Goal: Information Seeking & Learning: Check status

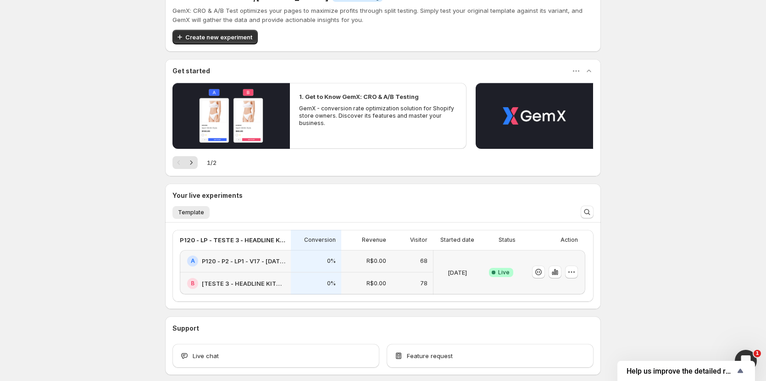
scroll to position [69, 0]
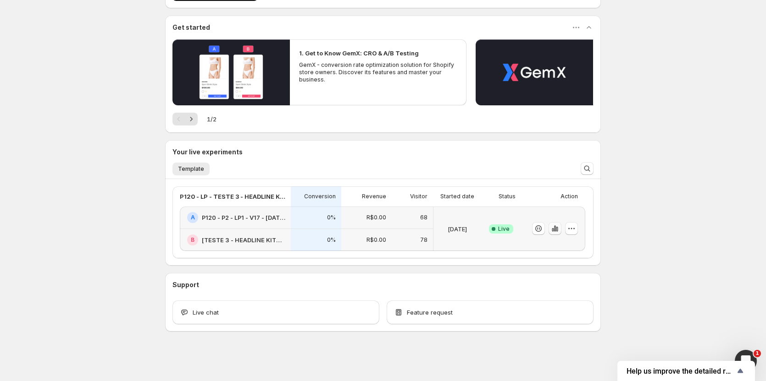
click at [556, 230] on icon "button" at bounding box center [555, 229] width 2 height 6
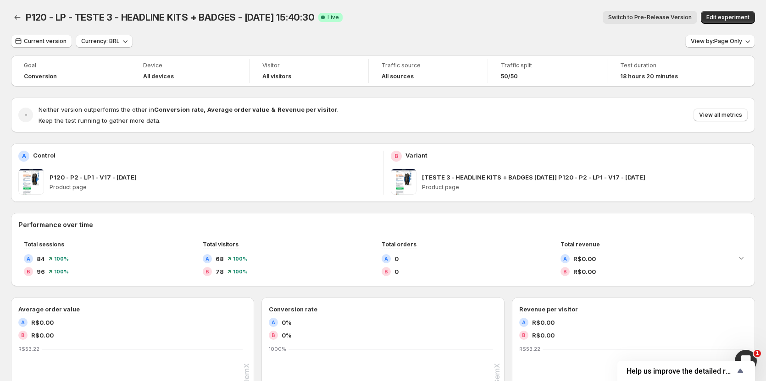
click at [635, 13] on button "Switch to Pre-Release Version" at bounding box center [649, 17] width 94 height 13
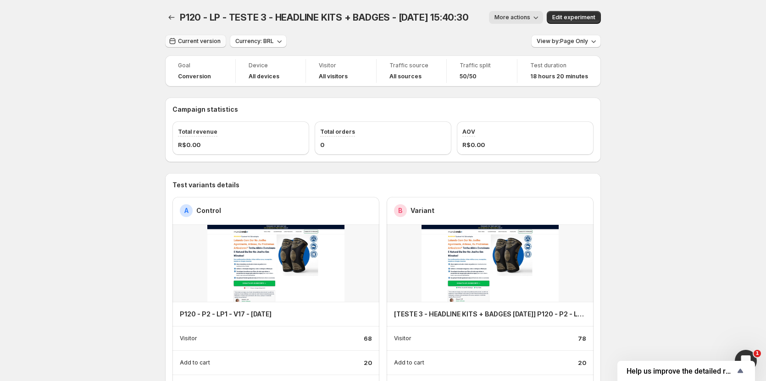
click at [200, 44] on button "Current version" at bounding box center [195, 41] width 61 height 13
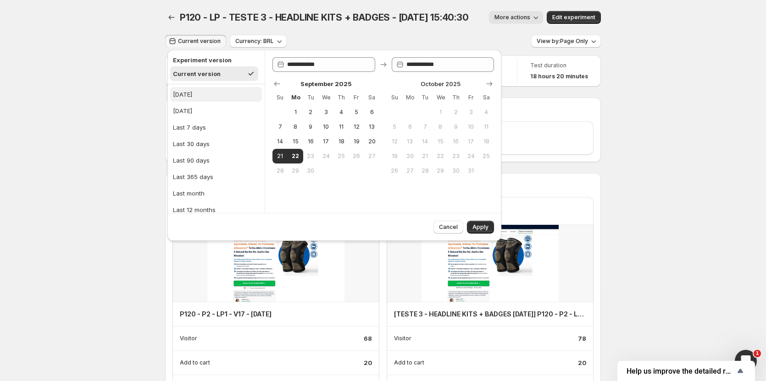
click at [187, 93] on div "[DATE]" at bounding box center [182, 94] width 19 height 9
type input "**********"
click at [485, 227] on span "Apply" at bounding box center [480, 227] width 16 height 7
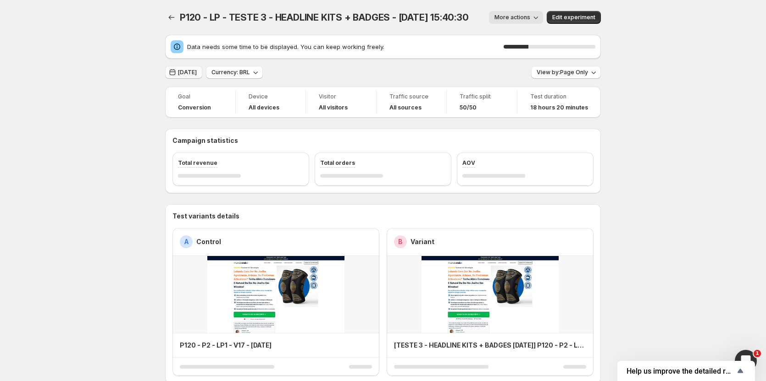
click at [176, 72] on icon "button" at bounding box center [173, 72] width 6 height 6
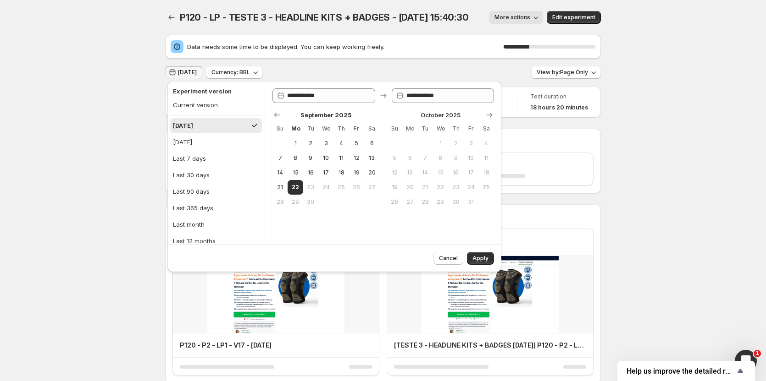
click at [189, 113] on ul "Experiment version Current version" at bounding box center [214, 98] width 94 height 34
click at [189, 109] on div "Current version" at bounding box center [195, 104] width 45 height 9
type input "**********"
click at [481, 261] on span "Apply" at bounding box center [480, 258] width 16 height 7
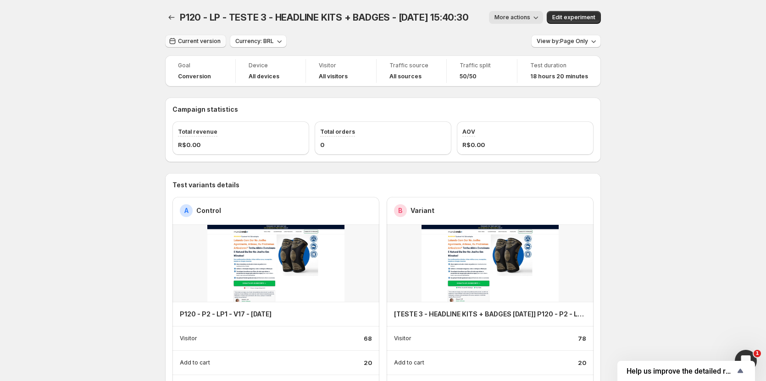
click at [201, 40] on span "Current version" at bounding box center [199, 41] width 43 height 7
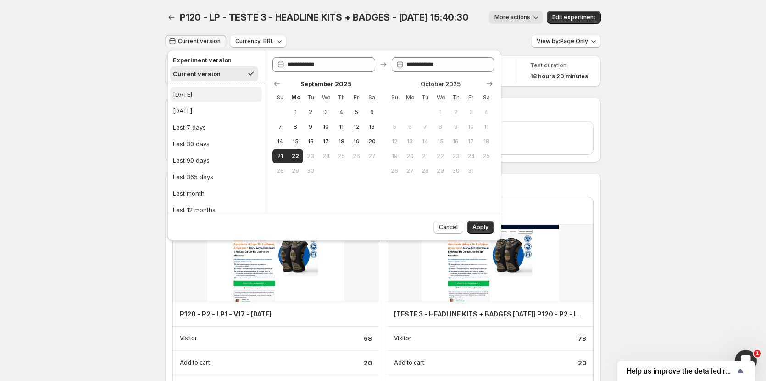
click at [199, 87] on ul "Today Yesterday Last 7 days Last 30 days Last 90 days Last 365 days Last month …" at bounding box center [215, 160] width 97 height 152
drag, startPoint x: 199, startPoint y: 89, endPoint x: 209, endPoint y: 98, distance: 13.3
click at [199, 90] on button "[DATE]" at bounding box center [216, 94] width 92 height 15
type input "**********"
click at [478, 232] on button "Apply" at bounding box center [480, 227] width 27 height 13
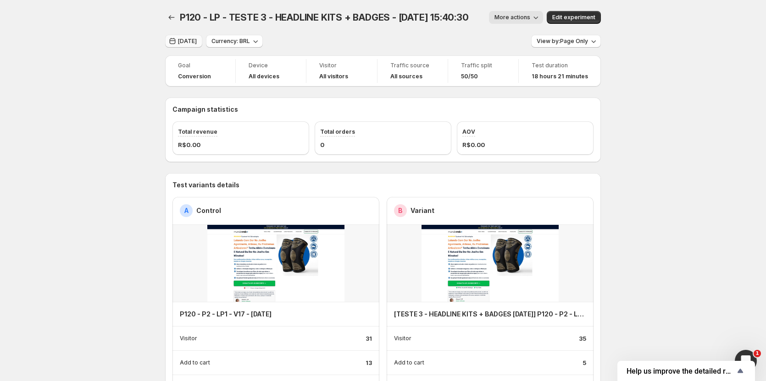
click at [185, 45] on button "[DATE]" at bounding box center [183, 41] width 37 height 13
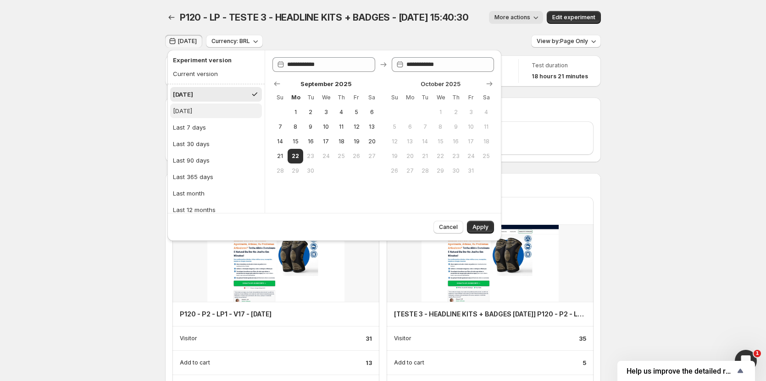
click at [192, 112] on div "[DATE]" at bounding box center [182, 110] width 19 height 9
type input "**********"
click at [187, 94] on div "[DATE]" at bounding box center [182, 94] width 19 height 9
type input "**********"
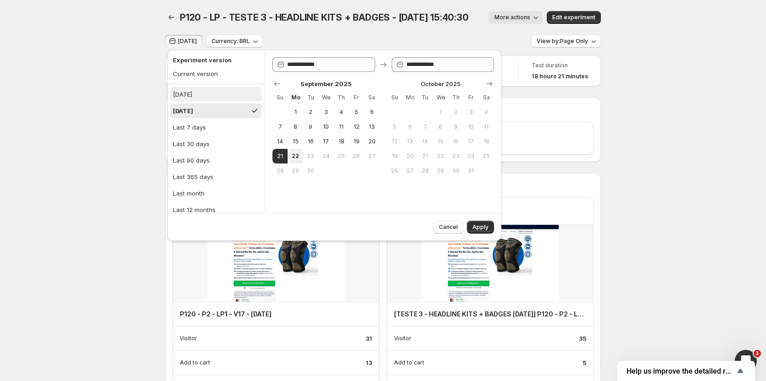
type input "**********"
click at [449, 226] on span "Cancel" at bounding box center [448, 227] width 19 height 7
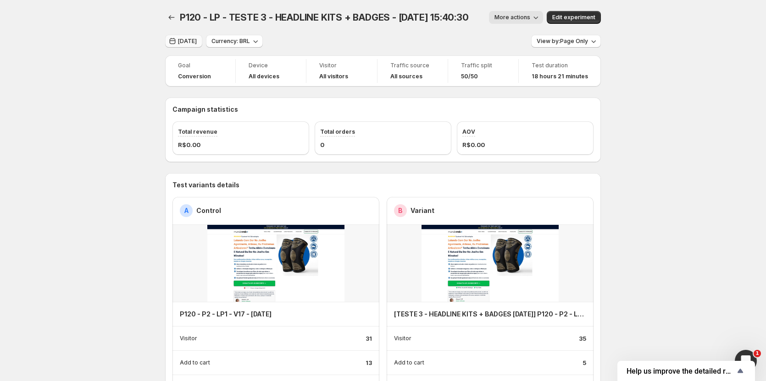
click at [183, 40] on span "[DATE]" at bounding box center [187, 41] width 19 height 7
click at [186, 38] on button "[DATE]" at bounding box center [183, 41] width 37 height 13
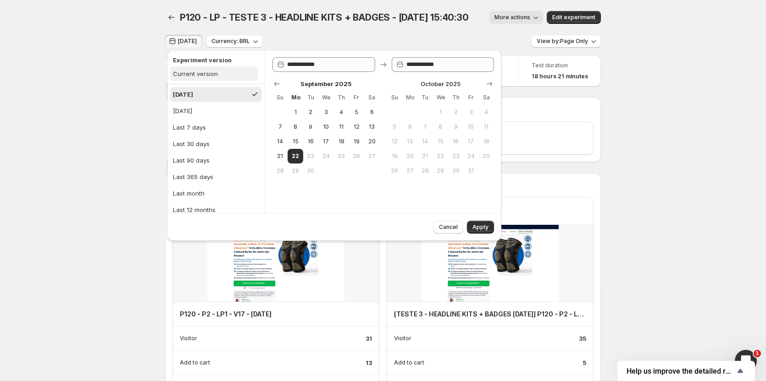
click at [189, 77] on div "Current version" at bounding box center [195, 73] width 45 height 9
type input "**********"
click at [478, 232] on button "Apply" at bounding box center [480, 227] width 27 height 13
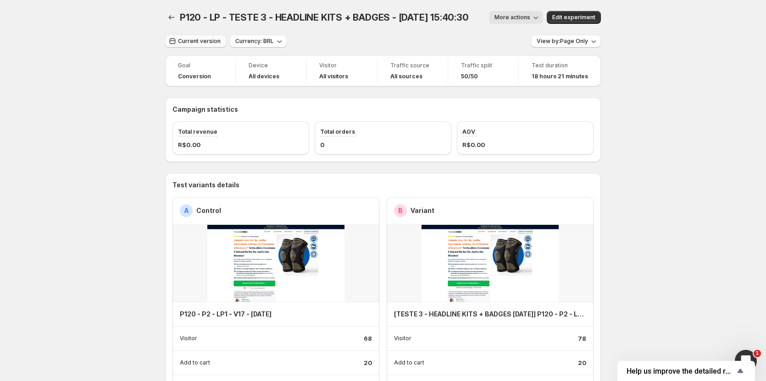
click at [188, 40] on span "Current version" at bounding box center [199, 41] width 43 height 7
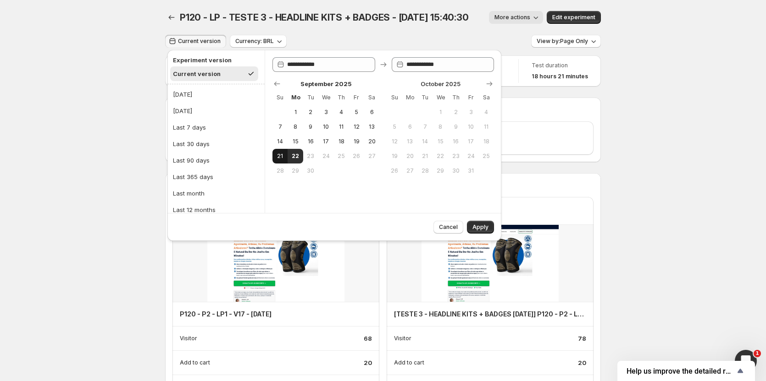
click at [276, 154] on span "21" at bounding box center [280, 156] width 8 height 7
drag, startPoint x: 289, startPoint y: 156, endPoint x: 301, endPoint y: 159, distance: 12.3
click at [292, 157] on button "22" at bounding box center [294, 156] width 15 height 15
type input "**********"
click at [481, 231] on button "Apply" at bounding box center [480, 227] width 27 height 13
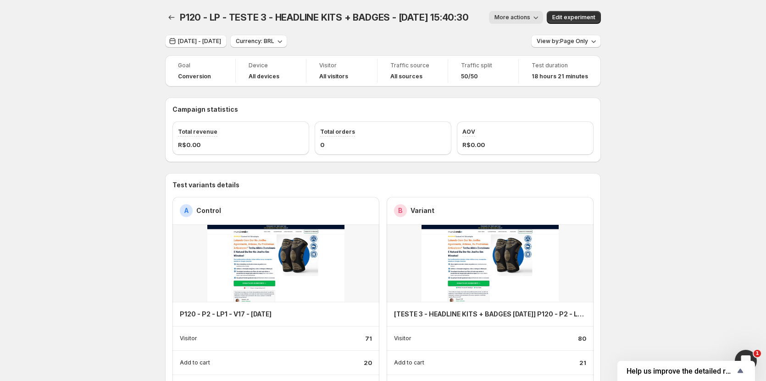
click at [521, 14] on button "More actions" at bounding box center [516, 17] width 54 height 13
click at [175, 19] on icon "Back" at bounding box center [171, 17] width 9 height 9
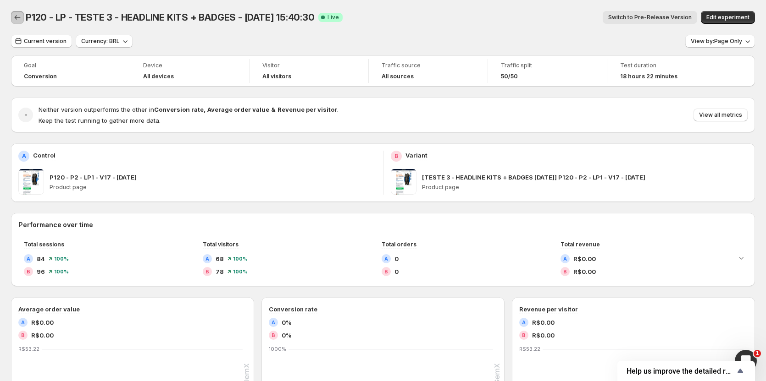
click at [17, 17] on icon "Back" at bounding box center [17, 17] width 9 height 9
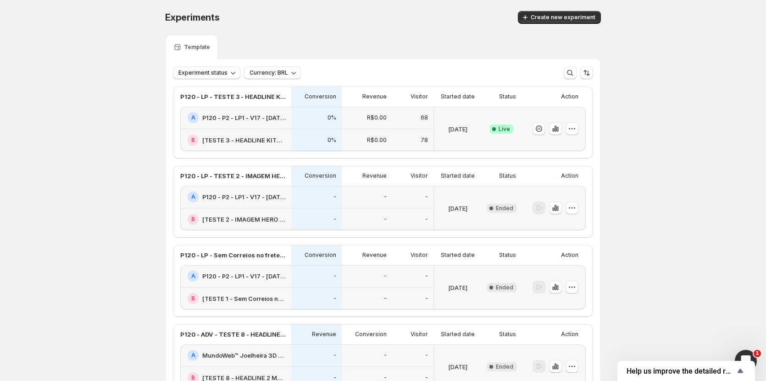
click at [582, 132] on div at bounding box center [553, 129] width 64 height 44
click at [576, 130] on icon "button" at bounding box center [571, 128] width 9 height 9
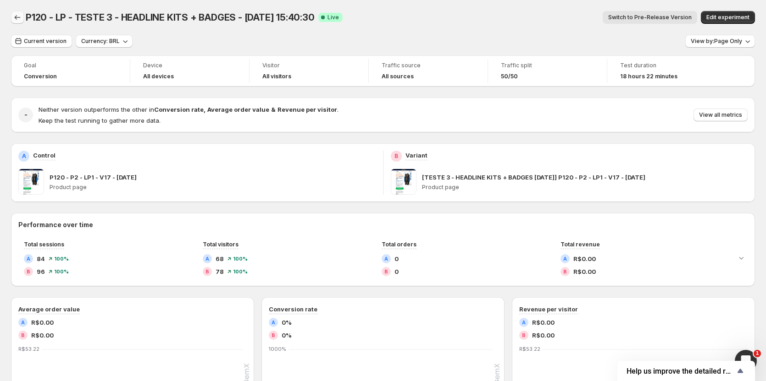
click at [18, 13] on icon "Back" at bounding box center [17, 17] width 9 height 9
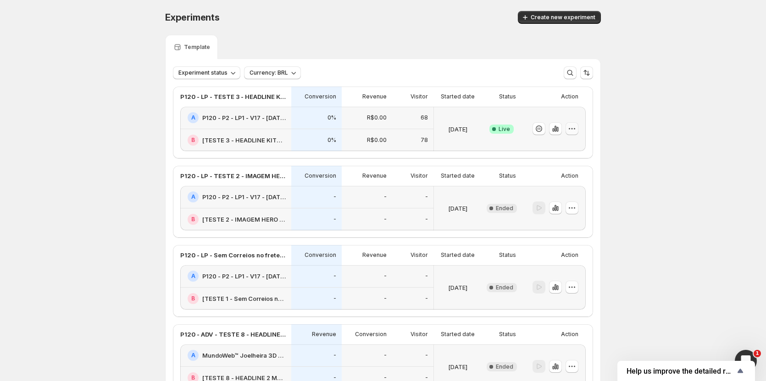
click at [578, 132] on button "button" at bounding box center [571, 128] width 13 height 13
click at [555, 180] on span "End experiment" at bounding box center [557, 179] width 44 height 7
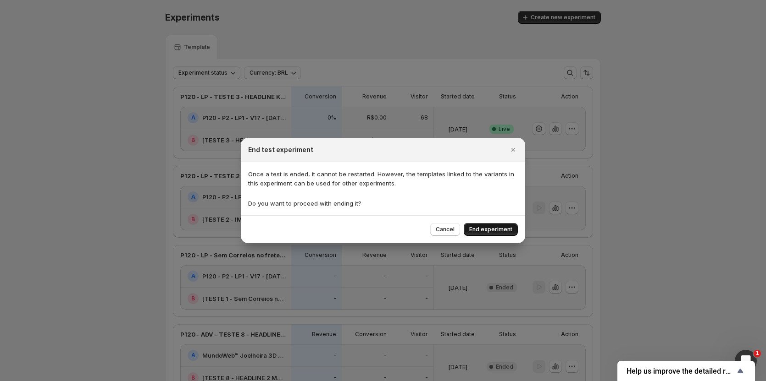
click at [488, 230] on span "End experiment" at bounding box center [490, 229] width 43 height 7
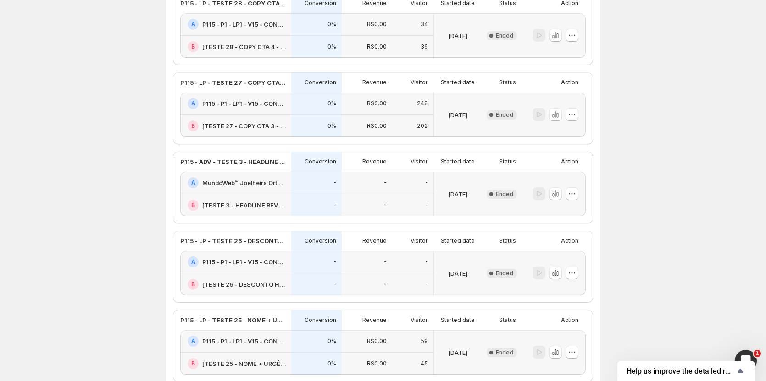
scroll to position [791, 0]
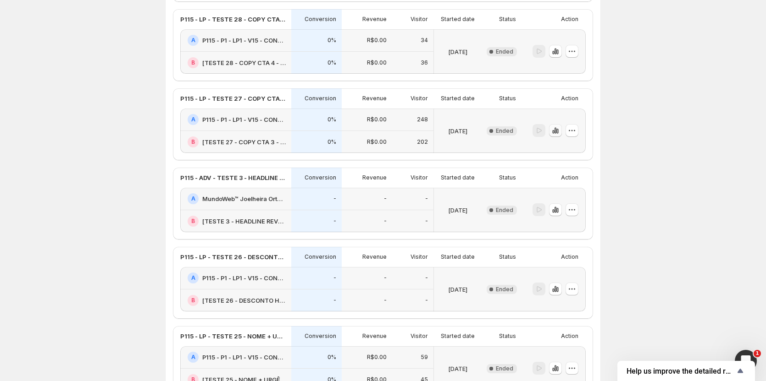
click at [555, 134] on icon "button" at bounding box center [555, 130] width 9 height 9
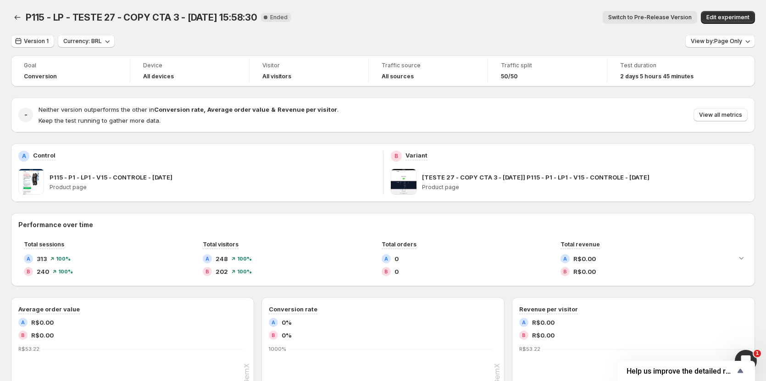
click at [650, 22] on button "Switch to Pre-Release Version" at bounding box center [649, 17] width 94 height 13
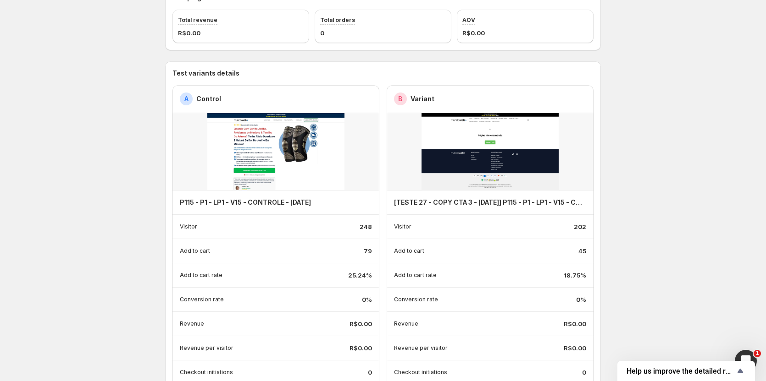
scroll to position [138, 0]
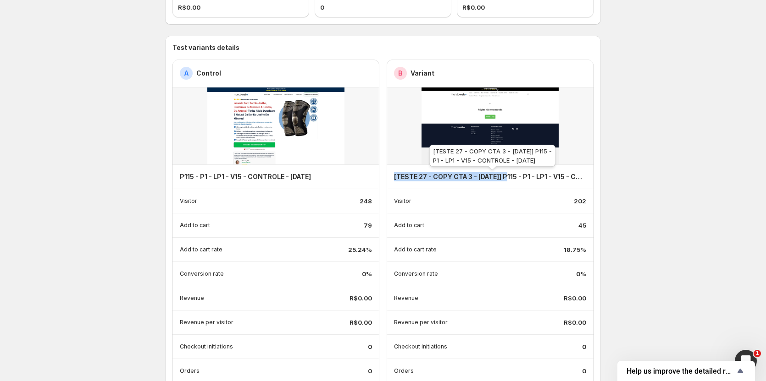
copy h4 "[TESTE 27 - COPY CTA 3 - 21/07/25]"
drag, startPoint x: 397, startPoint y: 175, endPoint x: 510, endPoint y: 177, distance: 113.3
click at [510, 177] on h4 "[TESTE 27 - COPY CTA 3 - [DATE]] P115 - P1 - LP1 - V15 - CONTROLE - [DATE]" at bounding box center [490, 176] width 192 height 9
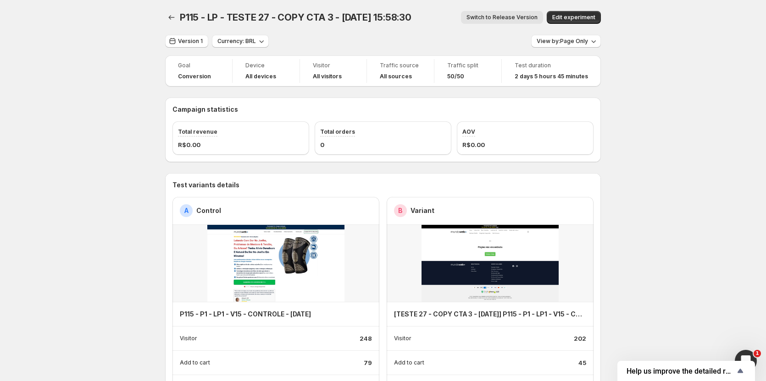
click at [172, 19] on icon "Back" at bounding box center [171, 17] width 9 height 9
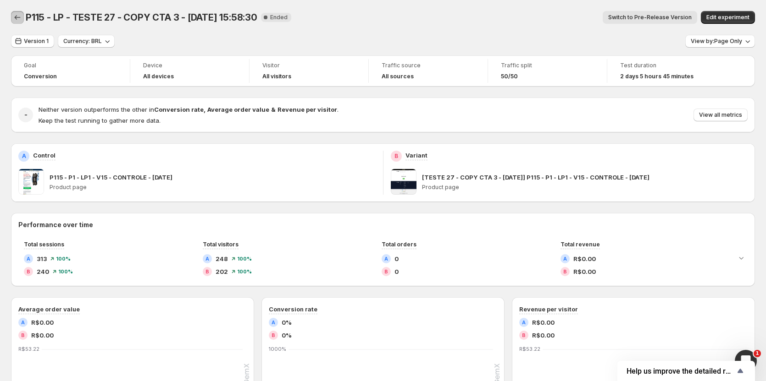
click at [13, 17] on icon "Back" at bounding box center [17, 17] width 9 height 9
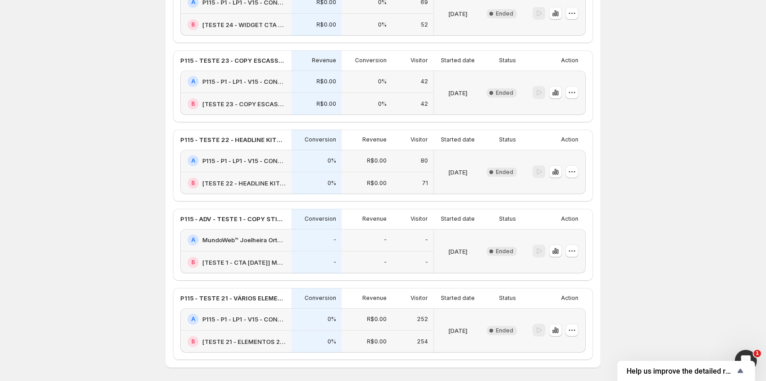
scroll to position [1342, 0]
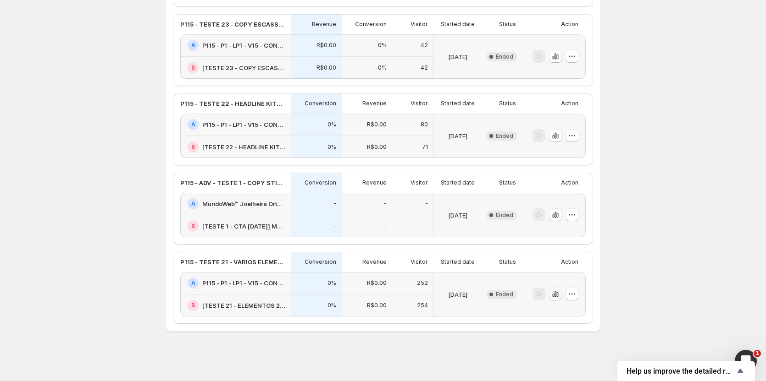
click at [560, 293] on icon "button" at bounding box center [555, 294] width 9 height 9
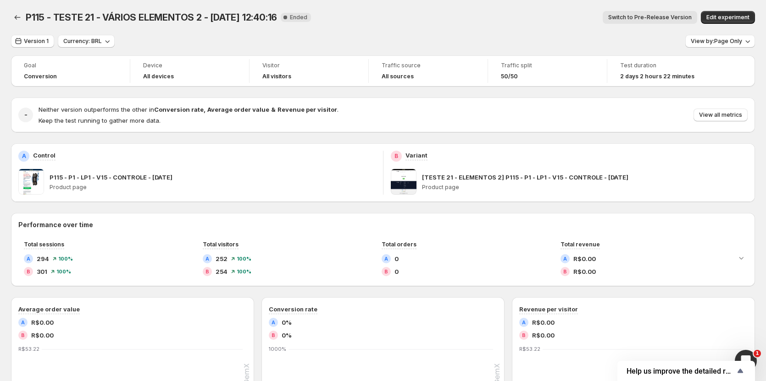
click at [650, 21] on button "Switch to Pre-Release Version" at bounding box center [649, 17] width 94 height 13
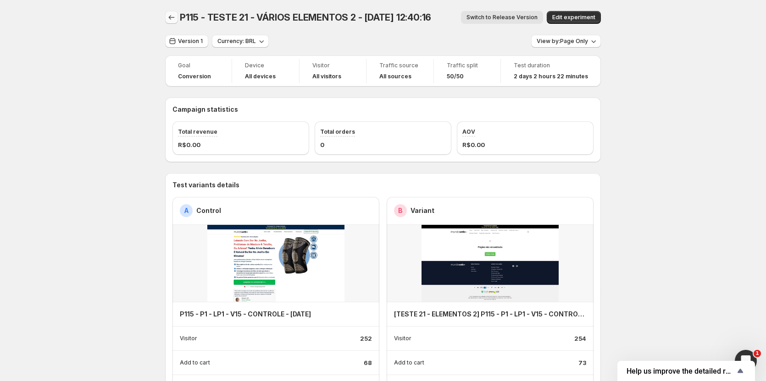
click at [172, 18] on icon "Back" at bounding box center [171, 17] width 9 height 9
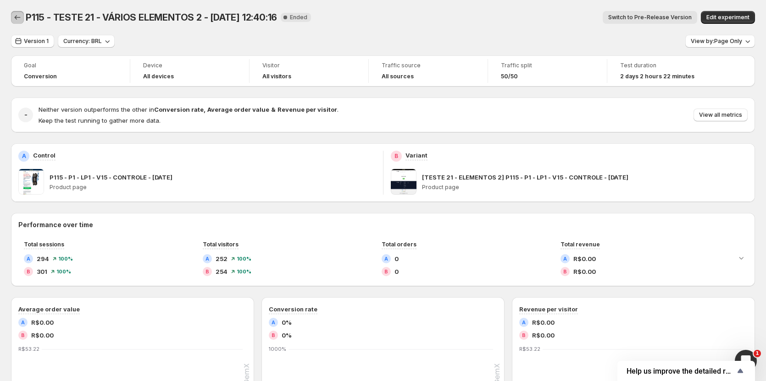
click at [18, 16] on icon "Back" at bounding box center [17, 17] width 9 height 9
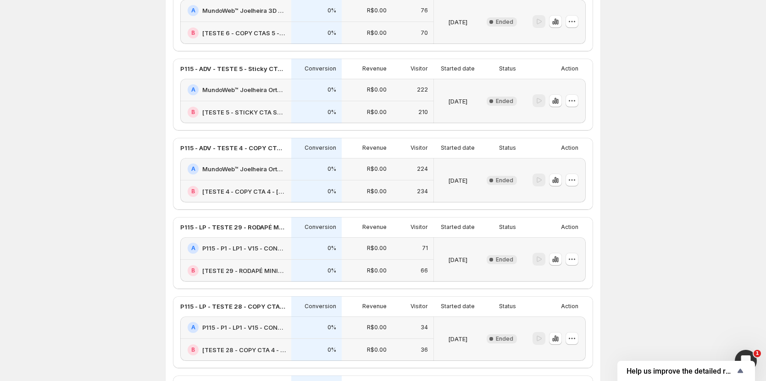
scroll to position [504, 0]
click at [558, 259] on icon "button" at bounding box center [557, 259] width 2 height 5
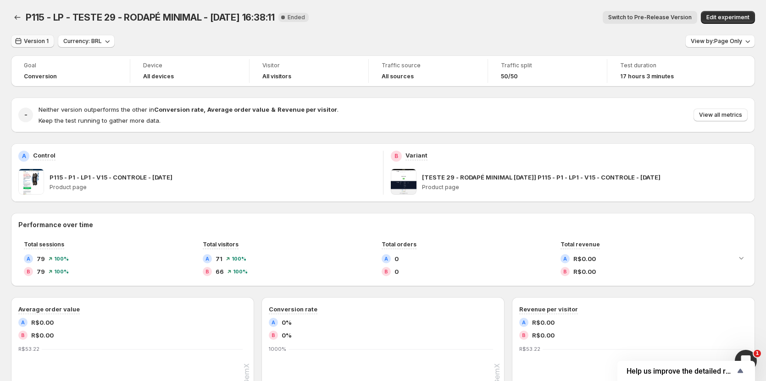
click at [41, 42] on span "Version 1" at bounding box center [36, 41] width 25 height 7
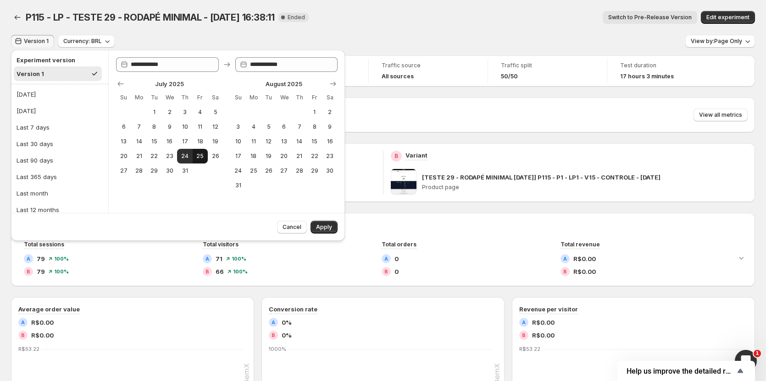
click at [198, 157] on span "25" at bounding box center [200, 156] width 8 height 7
type input "**********"
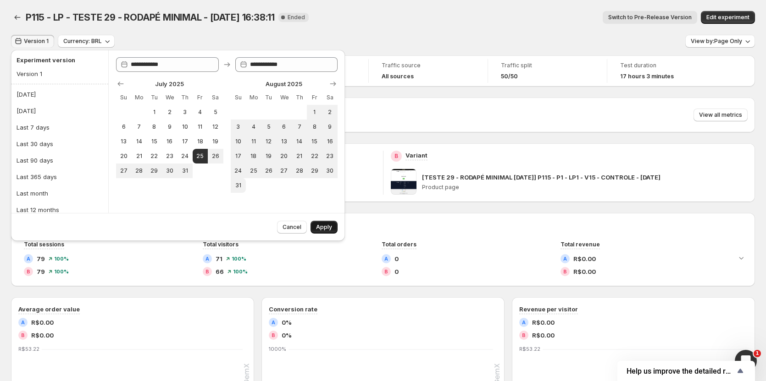
click at [316, 226] on button "Apply" at bounding box center [323, 227] width 27 height 13
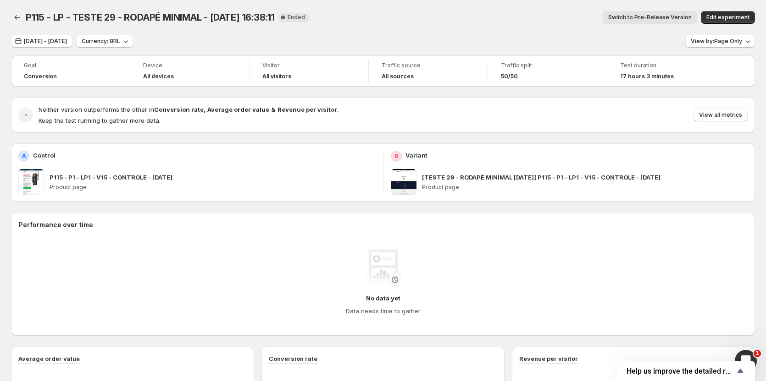
click at [657, 14] on button "Switch to Pre-Release Version" at bounding box center [649, 17] width 94 height 13
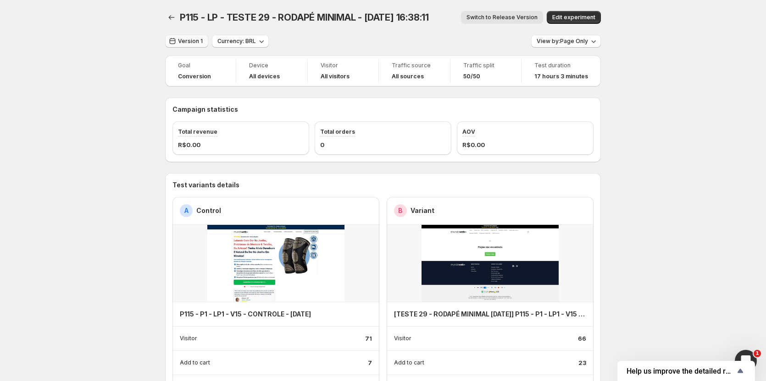
click at [182, 46] on button "Version 1" at bounding box center [186, 41] width 43 height 13
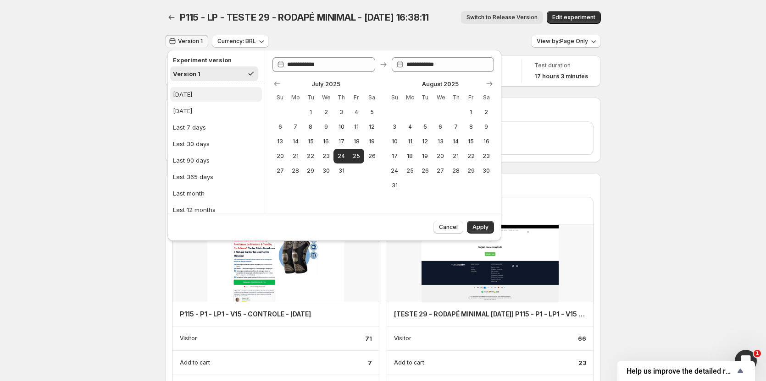
click at [186, 100] on button "[DATE]" at bounding box center [216, 94] width 92 height 15
type input "**********"
click at [194, 63] on h2 "Experiment version" at bounding box center [214, 59] width 83 height 9
click at [191, 77] on div "Version 1" at bounding box center [186, 73] width 26 height 9
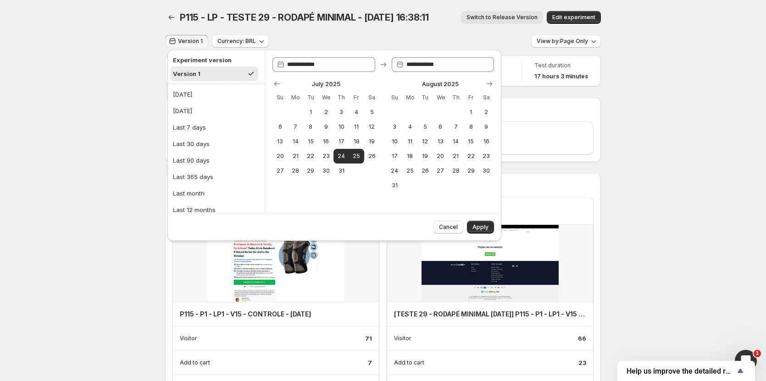
type input "**********"
click at [480, 224] on button "Apply" at bounding box center [480, 227] width 27 height 13
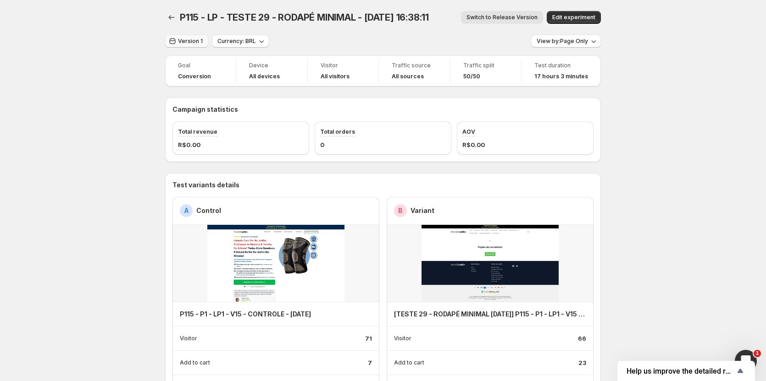
click at [191, 45] on button "Version 1" at bounding box center [186, 41] width 43 height 13
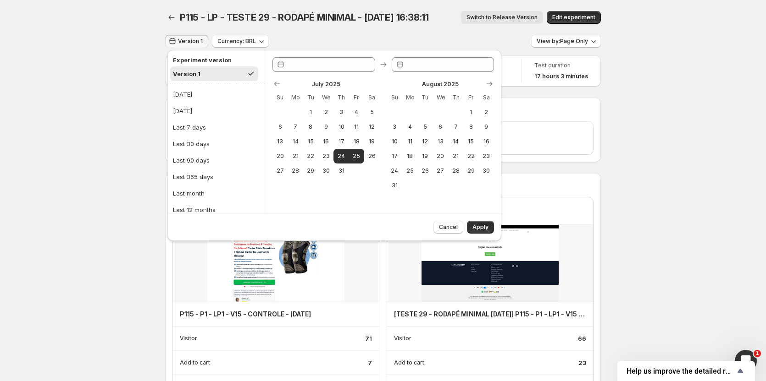
type input "**********"
click at [482, 228] on span "Apply" at bounding box center [480, 227] width 16 height 7
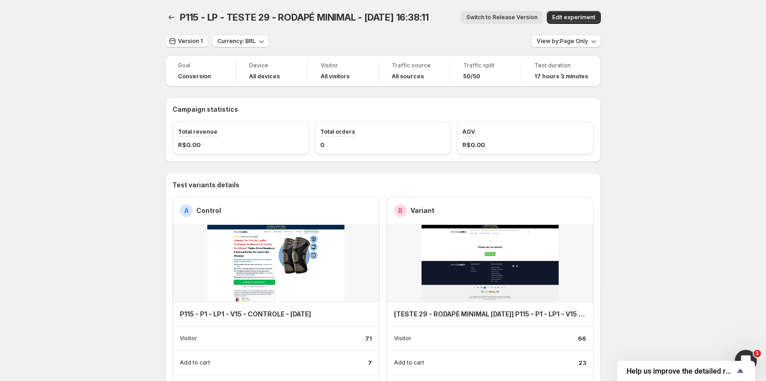
click at [199, 45] on button "Version 1" at bounding box center [186, 41] width 43 height 13
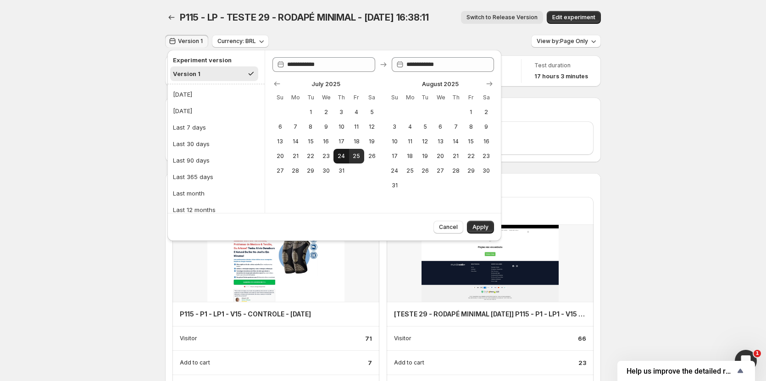
click at [345, 158] on button "24" at bounding box center [340, 156] width 15 height 15
click at [356, 157] on span "25" at bounding box center [357, 156] width 8 height 7
type input "**********"
click at [481, 226] on span "Apply" at bounding box center [480, 227] width 16 height 7
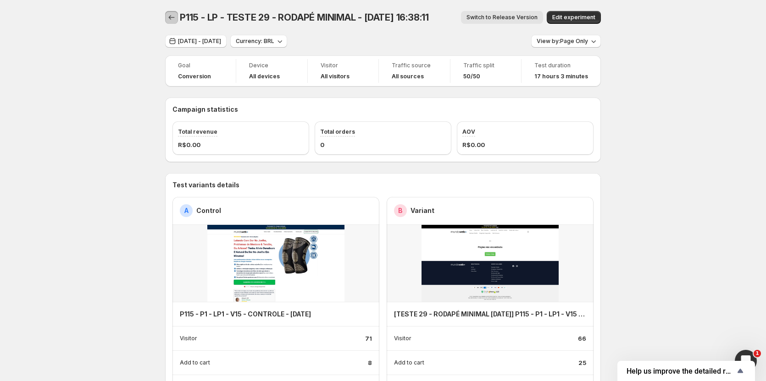
click at [172, 18] on icon "Back" at bounding box center [171, 17] width 9 height 9
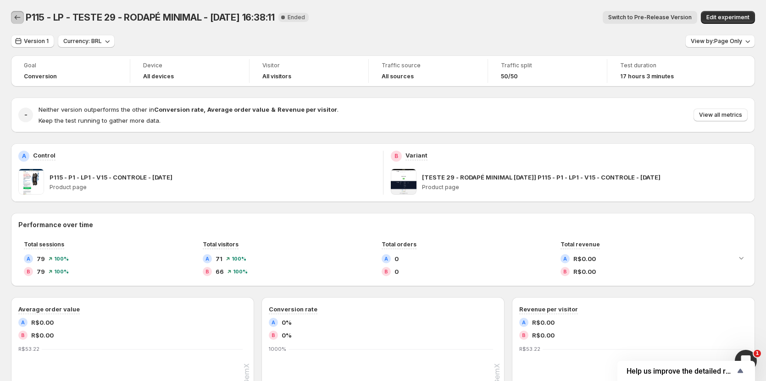
click at [18, 18] on icon "Back" at bounding box center [17, 17] width 9 height 9
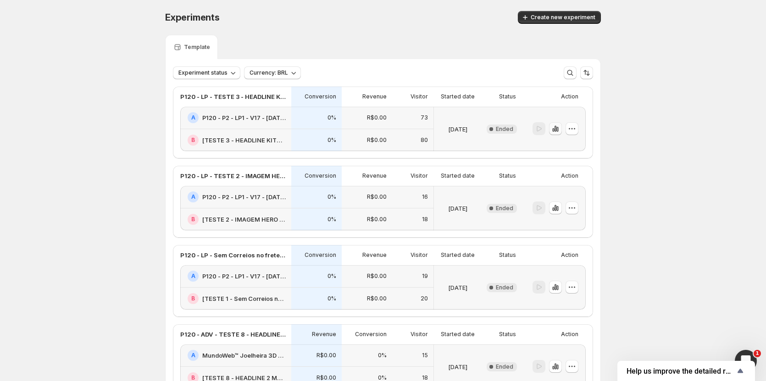
click at [555, 127] on icon "button" at bounding box center [555, 128] width 9 height 9
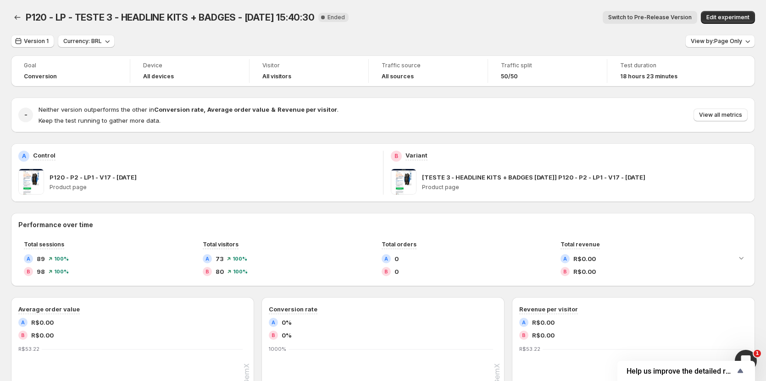
click at [657, 13] on button "Switch to Pre-Release Version" at bounding box center [649, 17] width 94 height 13
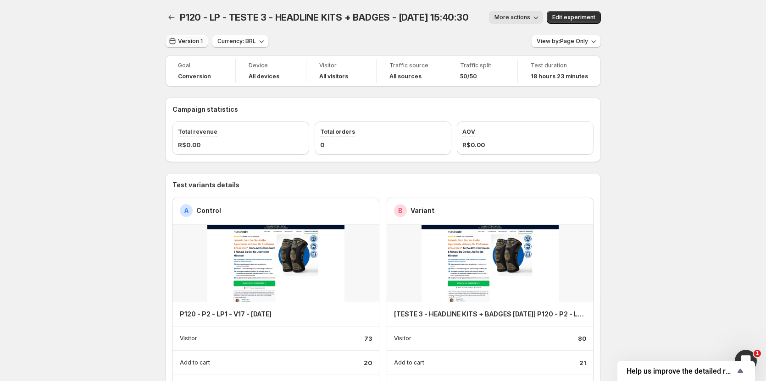
click at [187, 37] on button "Version 1" at bounding box center [186, 41] width 43 height 13
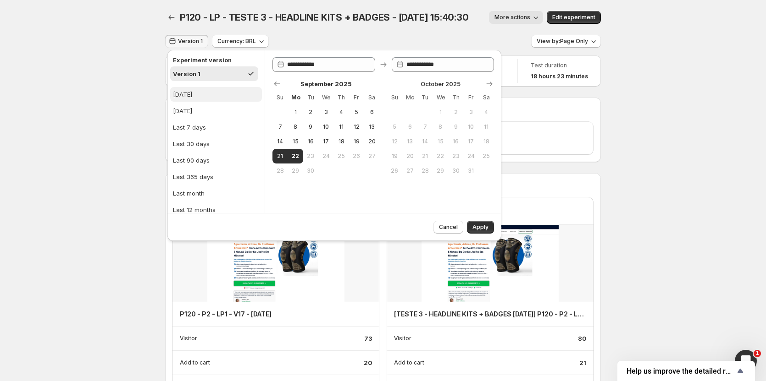
click at [176, 96] on div "[DATE]" at bounding box center [182, 94] width 19 height 9
type input "**********"
click at [484, 229] on span "Apply" at bounding box center [480, 227] width 16 height 7
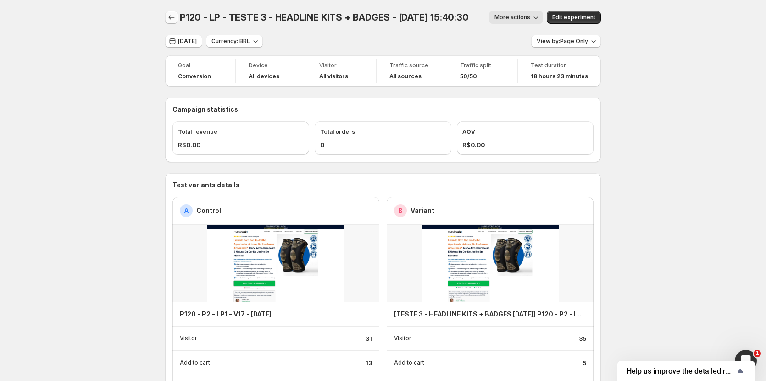
click at [172, 20] on icon "Back" at bounding box center [171, 17] width 9 height 9
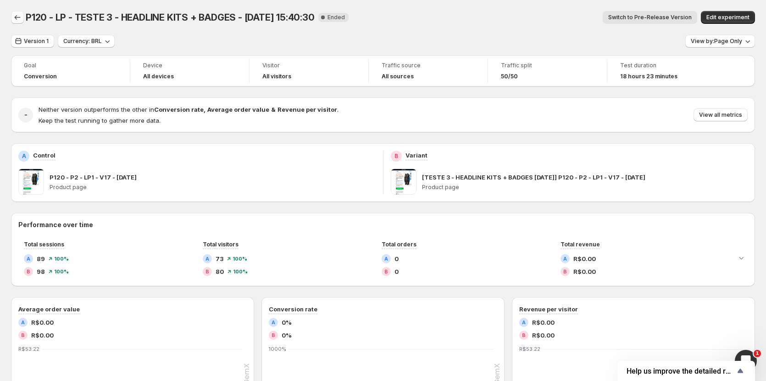
click at [18, 19] on icon "Back" at bounding box center [17, 17] width 9 height 9
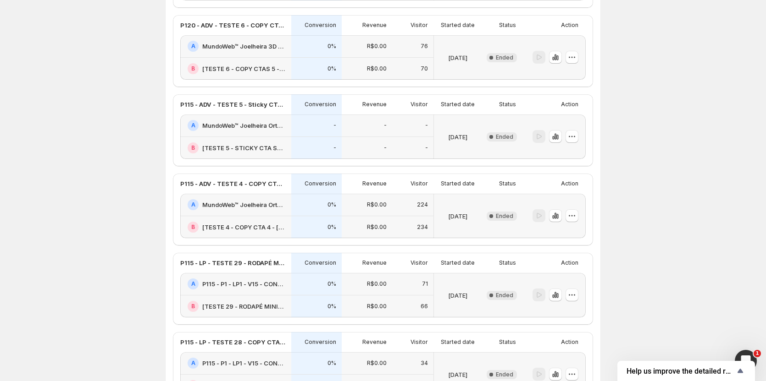
scroll to position [550, 0]
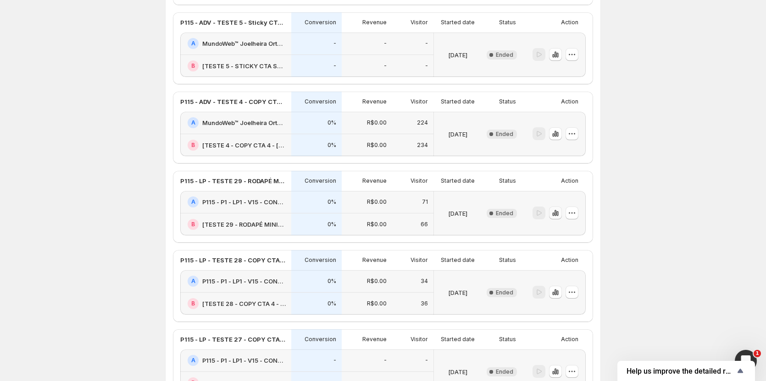
click at [560, 211] on icon "button" at bounding box center [555, 213] width 9 height 9
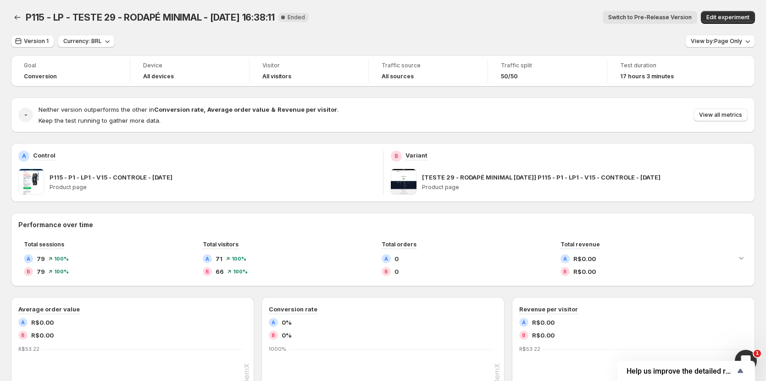
click at [679, 18] on span "Switch to Pre-Release Version" at bounding box center [649, 17] width 83 height 7
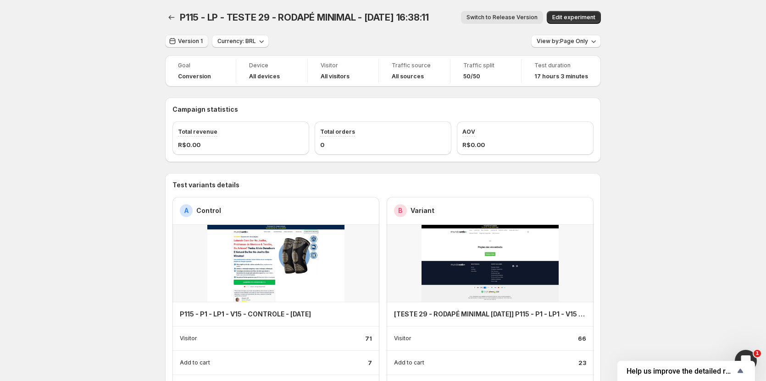
click at [198, 42] on span "Version 1" at bounding box center [190, 41] width 25 height 7
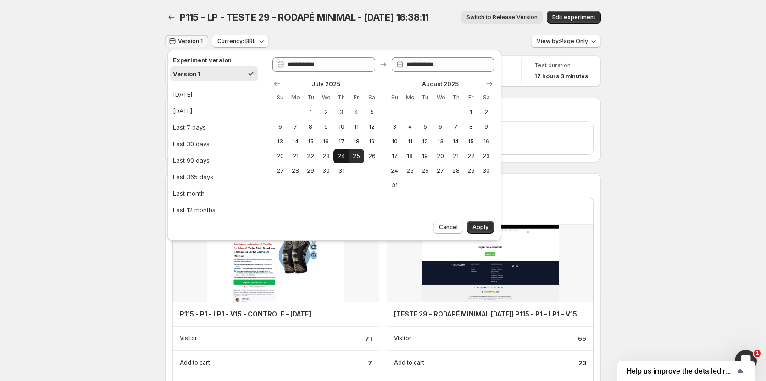
click at [343, 159] on span "24" at bounding box center [341, 156] width 8 height 7
type input "**********"
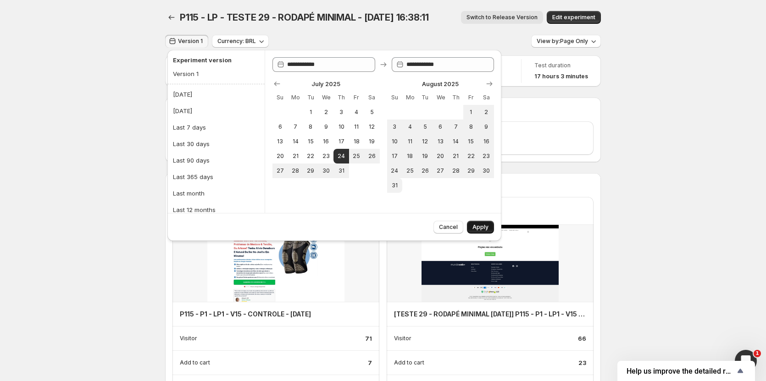
click at [481, 230] on span "Apply" at bounding box center [480, 227] width 16 height 7
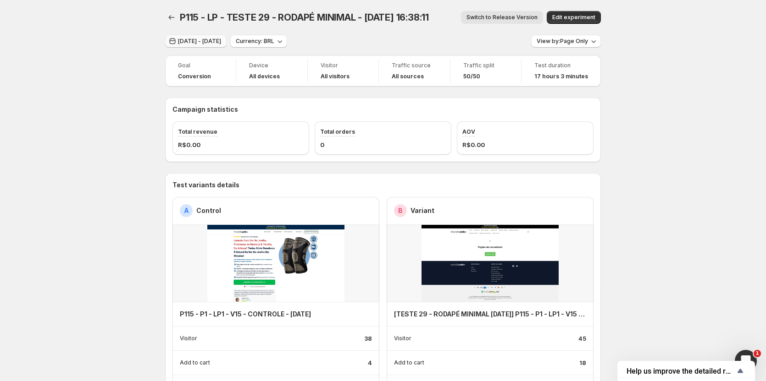
click at [218, 43] on span "Jul 24, 2025 - Jul 24, 2025" at bounding box center [199, 41] width 43 height 7
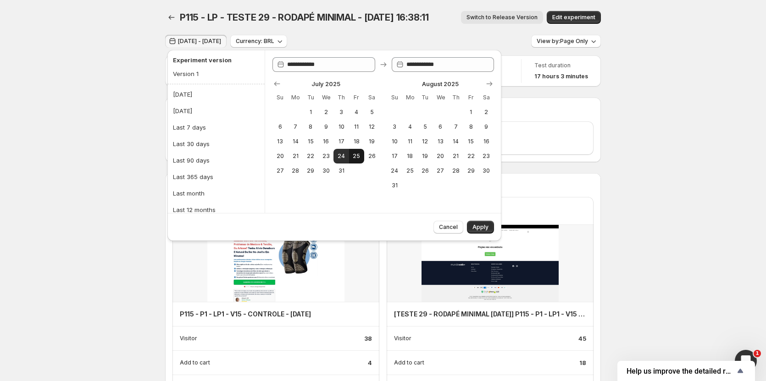
click at [355, 160] on span "25" at bounding box center [357, 156] width 8 height 7
type input "**********"
drag, startPoint x: 360, startPoint y: 166, endPoint x: 356, endPoint y: 162, distance: 5.2
click at [359, 165] on td at bounding box center [356, 171] width 15 height 15
click at [356, 160] on button "25" at bounding box center [356, 156] width 15 height 15
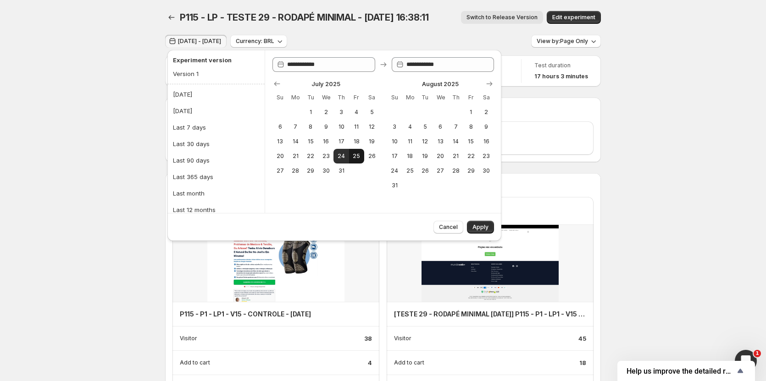
type input "**********"
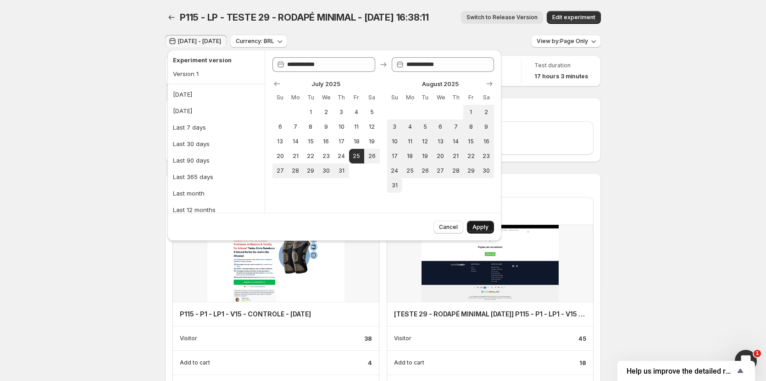
click at [484, 226] on span "Apply" at bounding box center [480, 227] width 16 height 7
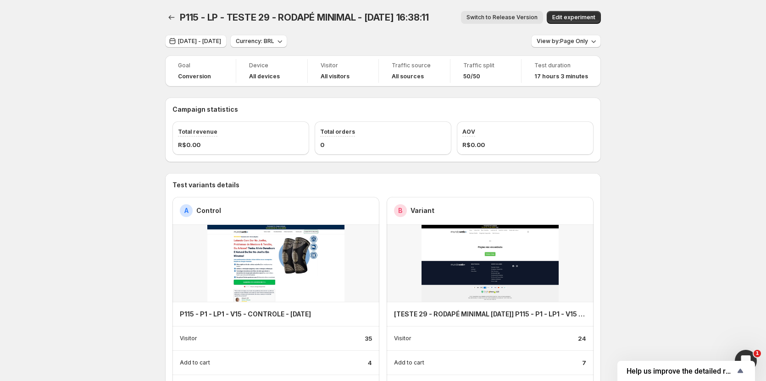
scroll to position [138, 0]
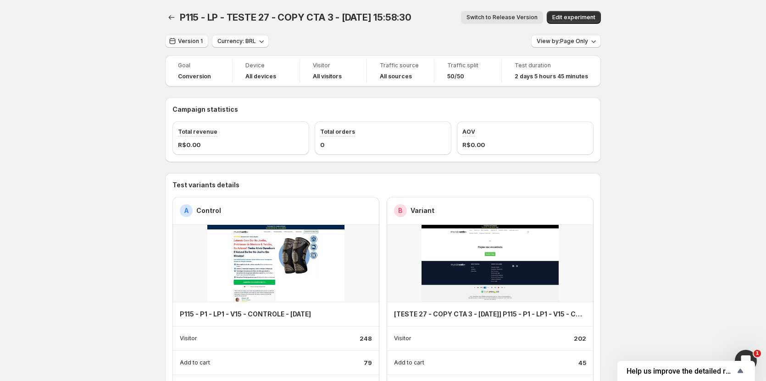
click at [191, 41] on span "Version 1" at bounding box center [190, 41] width 25 height 7
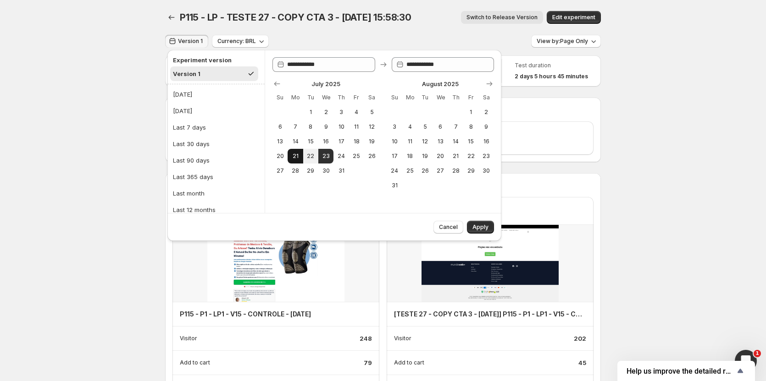
click at [298, 152] on button "21" at bounding box center [294, 156] width 15 height 15
type input "**********"
click at [482, 227] on span "Apply" at bounding box center [480, 227] width 16 height 7
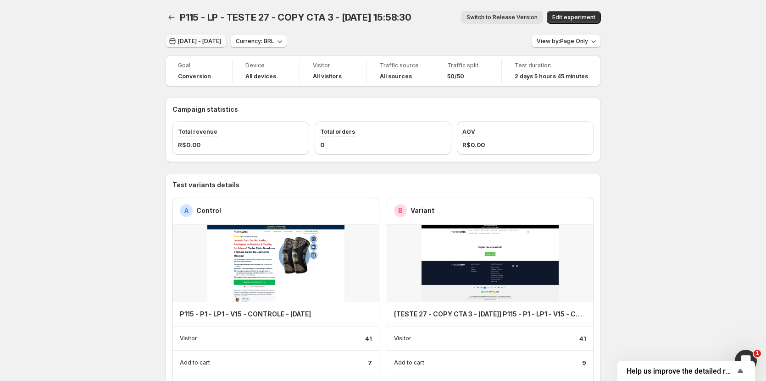
click at [204, 40] on span "[DATE] - [DATE]" at bounding box center [199, 41] width 43 height 7
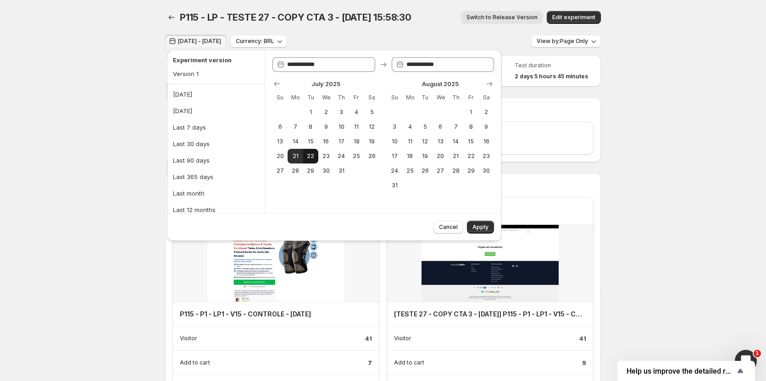
click at [314, 157] on span "22" at bounding box center [311, 156] width 8 height 7
type input "**********"
click at [314, 157] on span "22" at bounding box center [311, 156] width 8 height 7
type input "**********"
click at [480, 228] on span "Apply" at bounding box center [480, 227] width 16 height 7
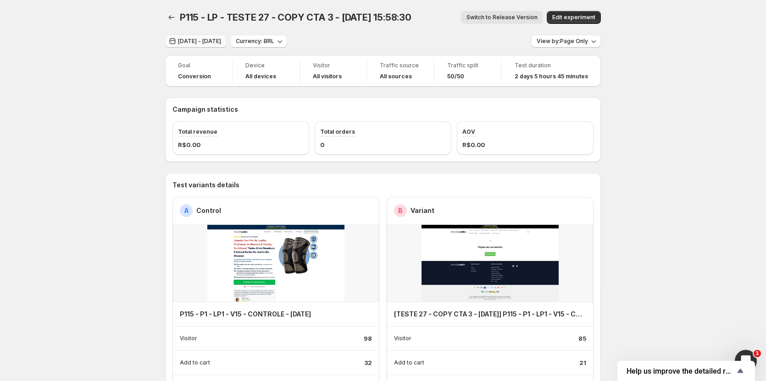
click at [221, 42] on span "[DATE] - [DATE]" at bounding box center [199, 41] width 43 height 7
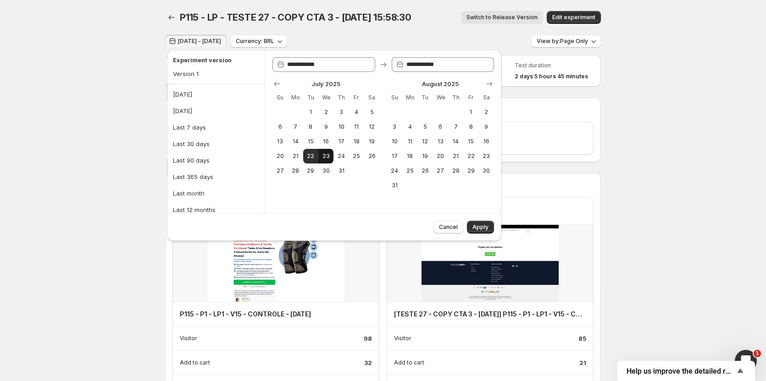
click at [325, 155] on span "23" at bounding box center [326, 156] width 8 height 7
type input "**********"
click at [325, 155] on span "23" at bounding box center [326, 156] width 8 height 7
type input "**********"
click at [479, 229] on span "Apply" at bounding box center [480, 227] width 16 height 7
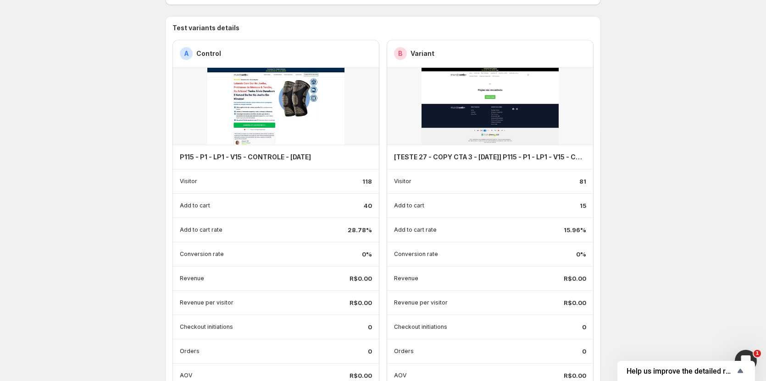
scroll to position [183, 0]
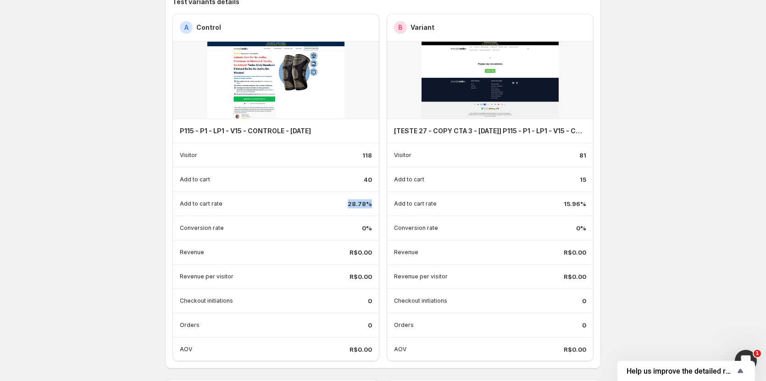
drag, startPoint x: 349, startPoint y: 205, endPoint x: 380, endPoint y: 204, distance: 31.2
click at [379, 204] on div "Add to cart rate 28.78%" at bounding box center [275, 204] width 207 height 24
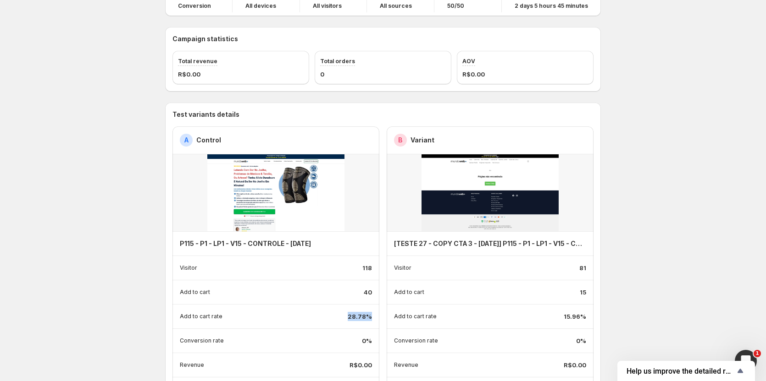
scroll to position [0, 0]
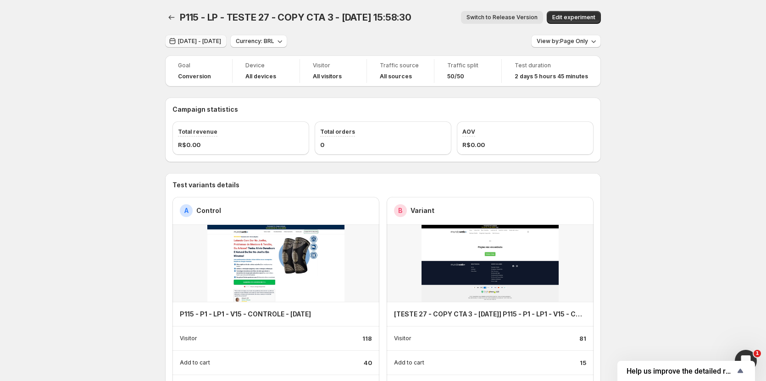
click at [207, 41] on span "[DATE] - [DATE]" at bounding box center [199, 41] width 43 height 7
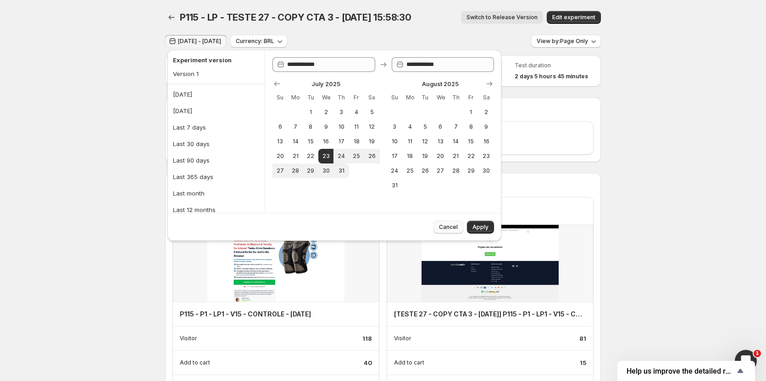
click at [453, 226] on span "Cancel" at bounding box center [448, 227] width 19 height 7
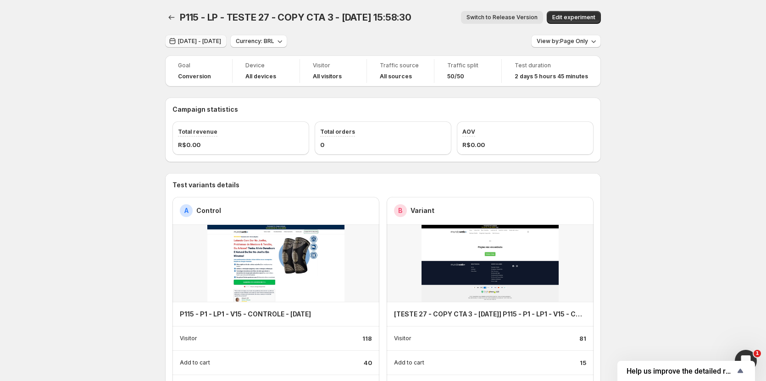
click at [198, 39] on span "[DATE] - [DATE]" at bounding box center [199, 41] width 43 height 7
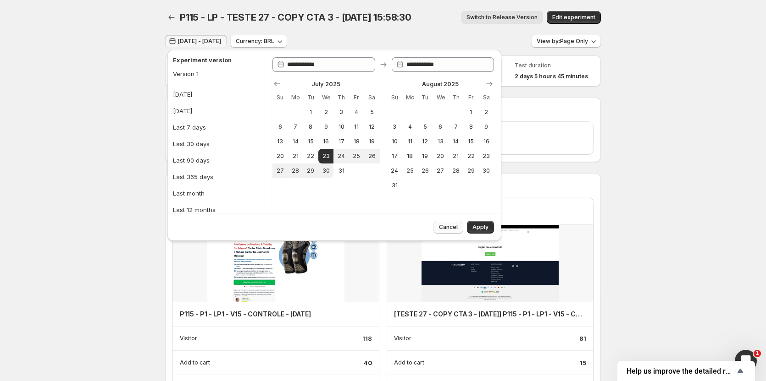
click at [448, 226] on span "Cancel" at bounding box center [448, 227] width 19 height 7
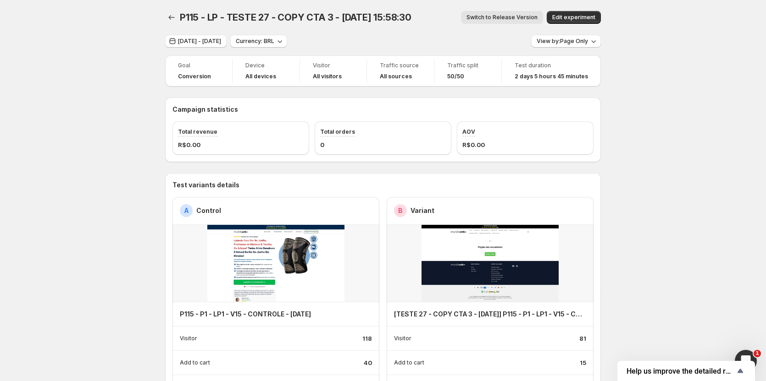
click at [221, 42] on span "[DATE] - [DATE]" at bounding box center [199, 41] width 43 height 7
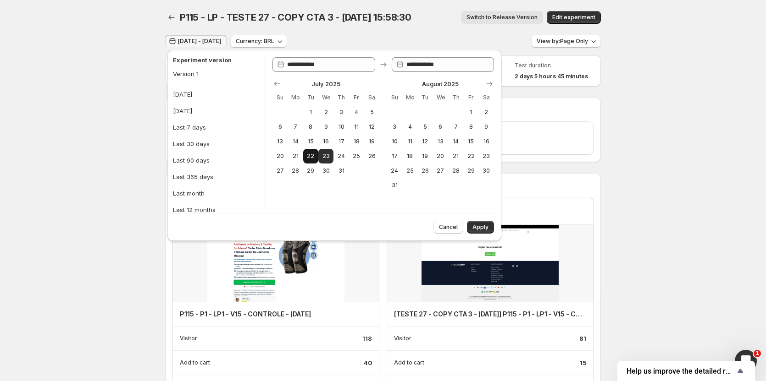
click at [310, 158] on span "22" at bounding box center [311, 156] width 8 height 7
type input "**********"
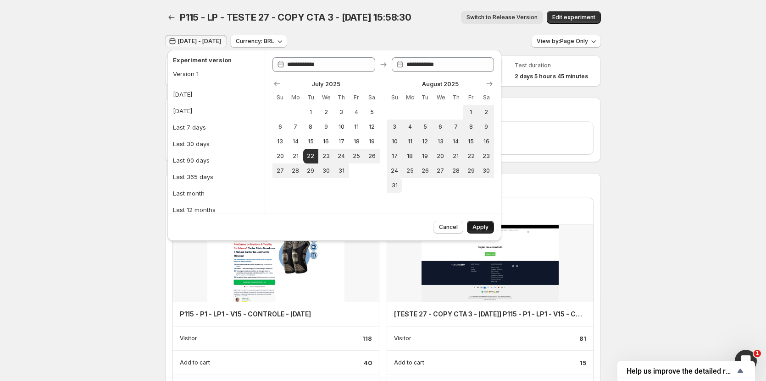
click at [474, 229] on span "Apply" at bounding box center [480, 227] width 16 height 7
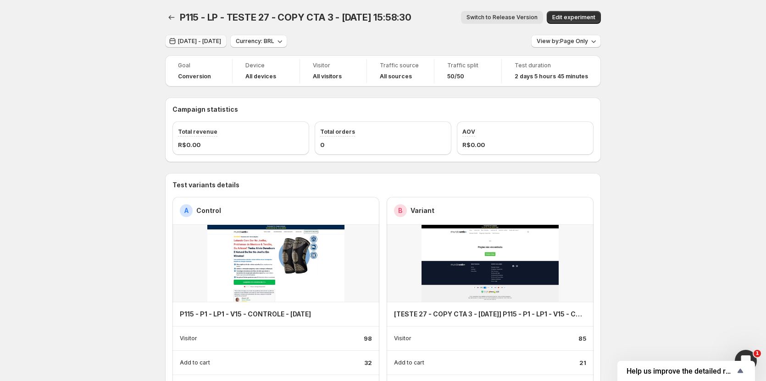
click at [214, 42] on span "[DATE] - [DATE]" at bounding box center [199, 41] width 43 height 7
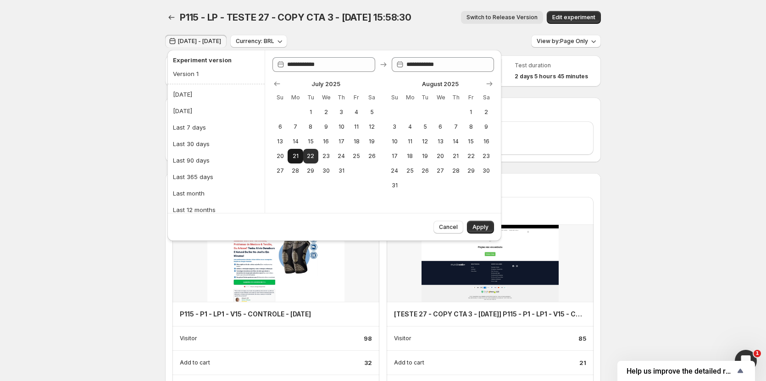
click at [295, 157] on span "21" at bounding box center [295, 156] width 8 height 7
type input "**********"
click at [475, 231] on span "Apply" at bounding box center [480, 227] width 16 height 7
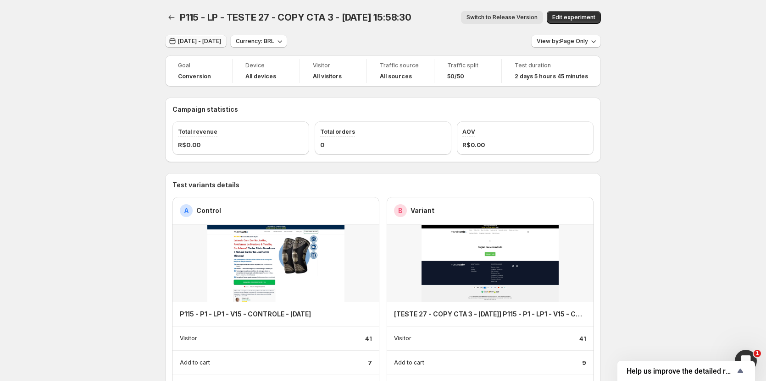
click at [221, 43] on span "[DATE] - [DATE]" at bounding box center [199, 41] width 43 height 7
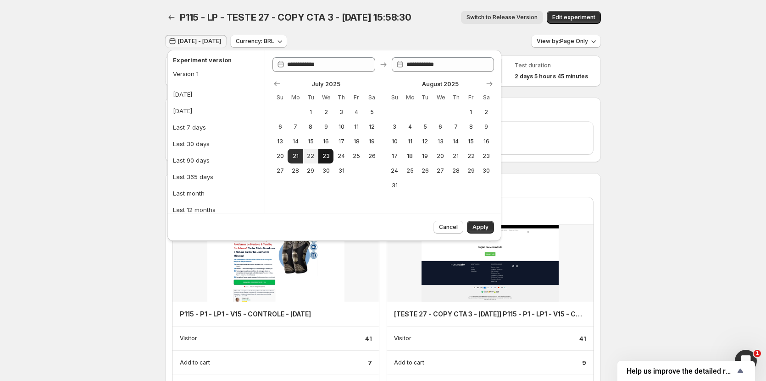
click at [328, 159] on span "23" at bounding box center [326, 156] width 8 height 7
type input "**********"
click at [328, 159] on span "23" at bounding box center [326, 156] width 8 height 7
type input "**********"
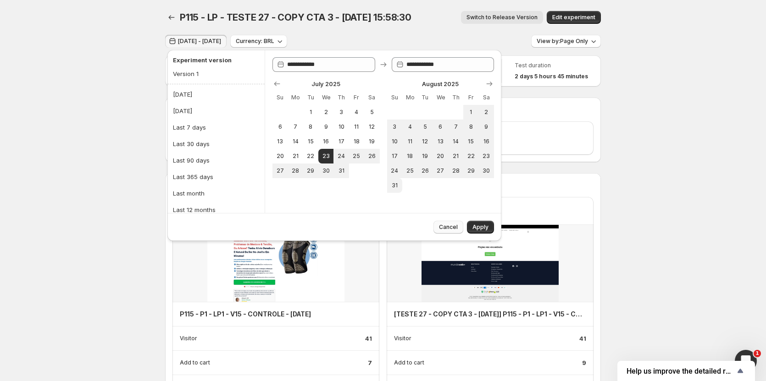
click at [453, 231] on span "Cancel" at bounding box center [448, 227] width 19 height 7
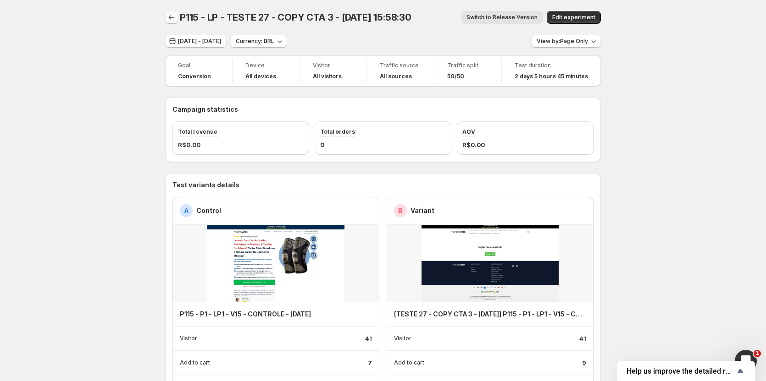
click at [173, 19] on icon "Back" at bounding box center [171, 17] width 9 height 9
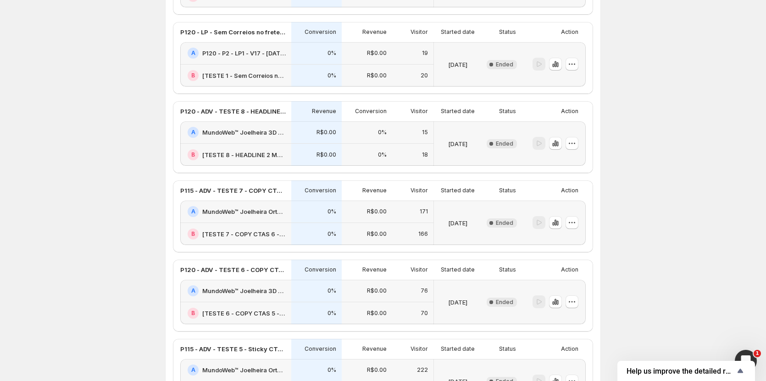
scroll to position [699, 0]
click at [560, 228] on button "button" at bounding box center [555, 222] width 13 height 13
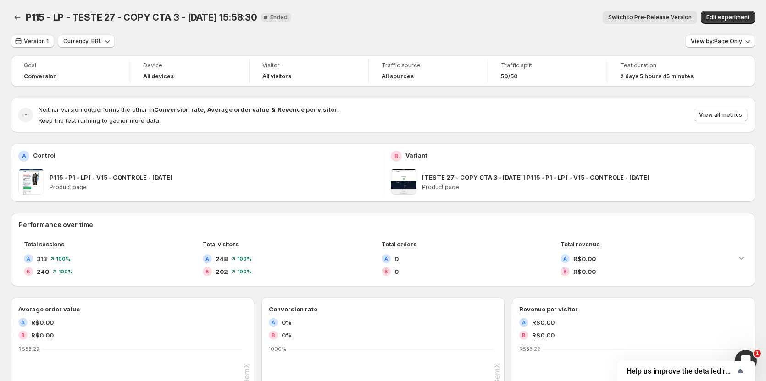
click at [638, 24] on div "P115 - LP - TESTE 27 - COPY CTA 3 - [DATE] 15:58:30. This page is ready P115 - …" at bounding box center [383, 17] width 744 height 35
click at [636, 18] on span "Switch to Pre-Release Version" at bounding box center [649, 17] width 83 height 7
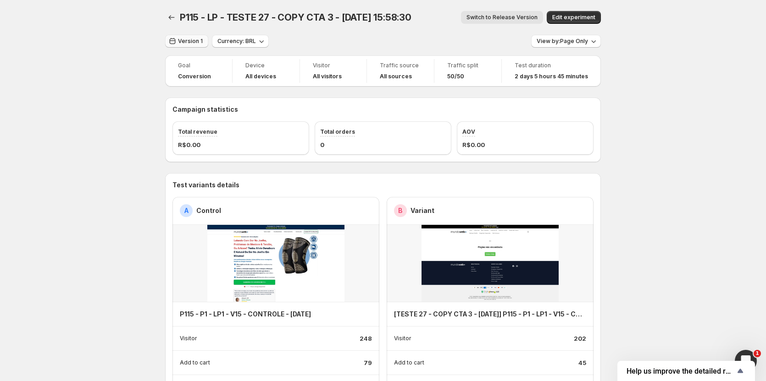
click at [188, 40] on span "Version 1" at bounding box center [190, 41] width 25 height 7
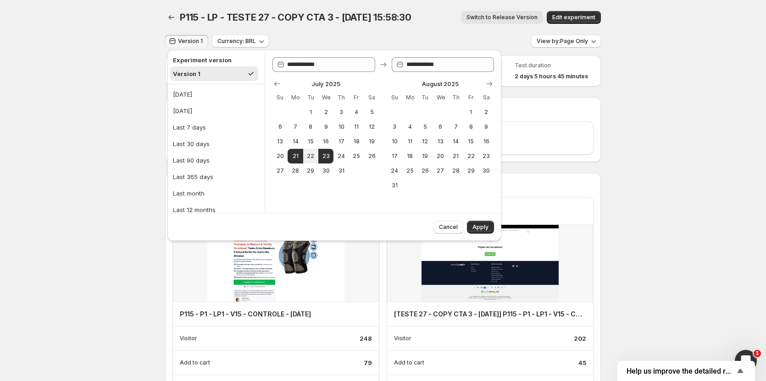
click at [462, 234] on div "Cancel Apply" at bounding box center [334, 227] width 334 height 28
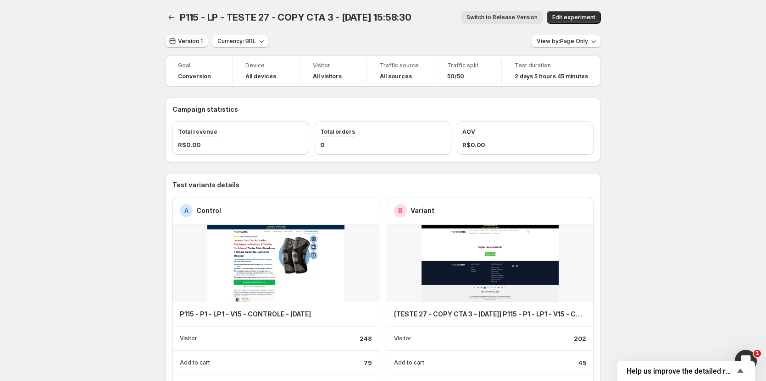
click at [188, 39] on span "Version 1" at bounding box center [190, 41] width 25 height 7
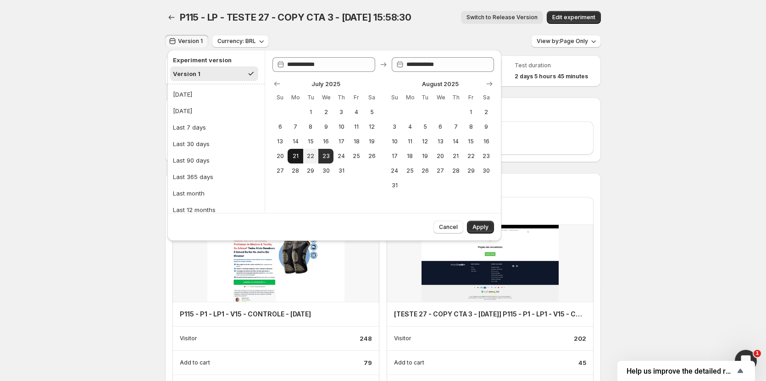
click at [297, 156] on span "21" at bounding box center [295, 156] width 8 height 7
type input "**********"
click at [480, 228] on span "Apply" at bounding box center [480, 227] width 16 height 7
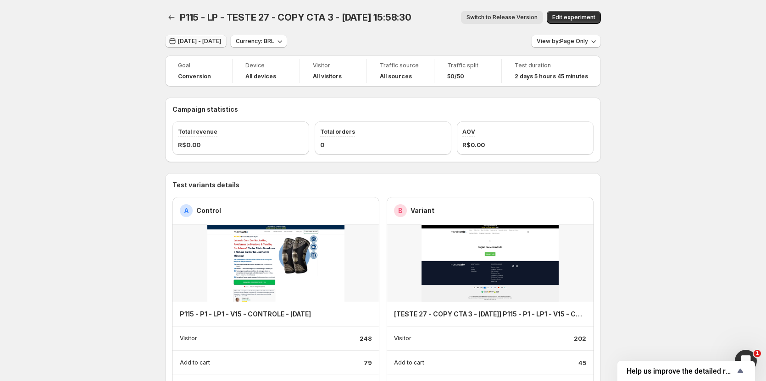
click at [204, 47] on button "[DATE] - [DATE]" at bounding box center [195, 41] width 61 height 13
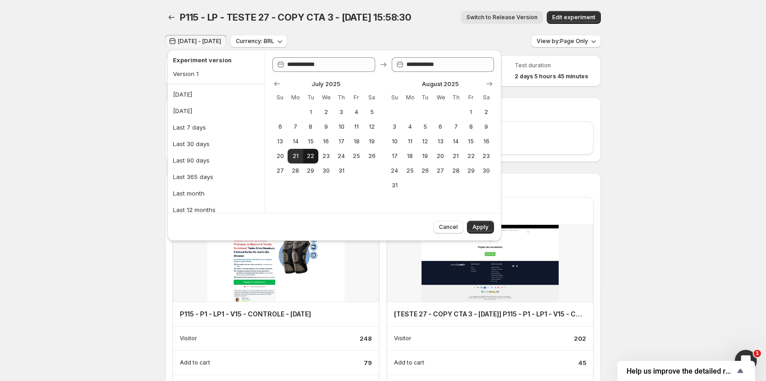
click at [316, 160] on button "22" at bounding box center [310, 156] width 15 height 15
type input "**********"
click at [316, 160] on button "22" at bounding box center [310, 156] width 15 height 15
type input "**********"
click at [480, 221] on button "Apply" at bounding box center [480, 227] width 27 height 13
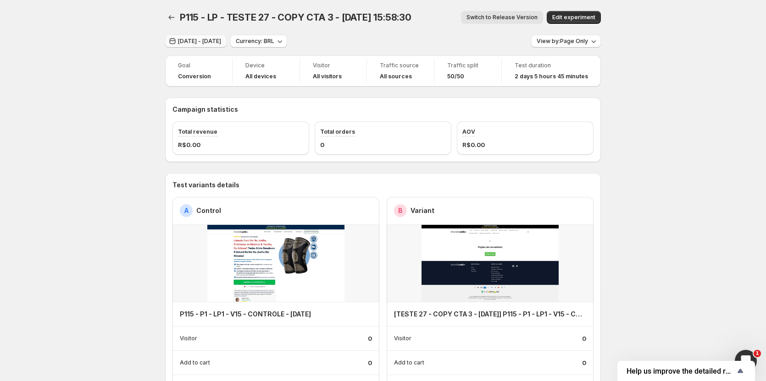
click at [214, 43] on span "[DATE] - [DATE]" at bounding box center [199, 41] width 43 height 7
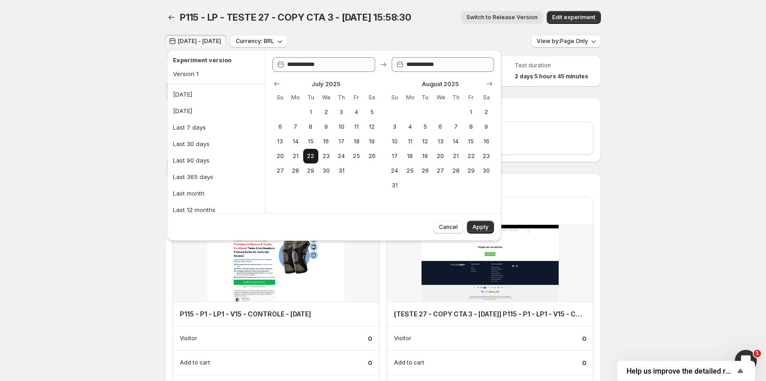
click at [310, 157] on span "22" at bounding box center [311, 156] width 8 height 7
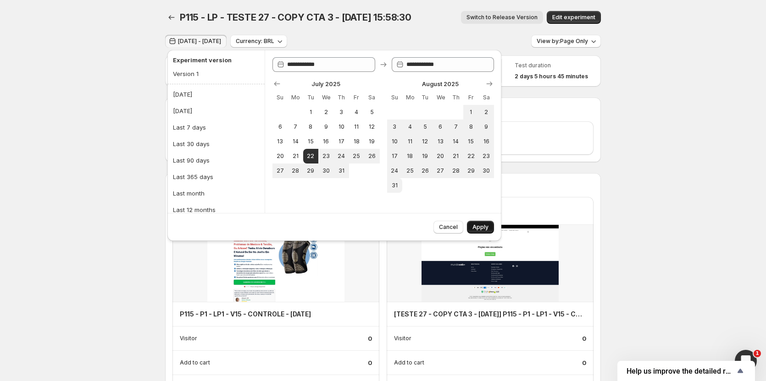
click at [478, 232] on button "Apply" at bounding box center [480, 227] width 27 height 13
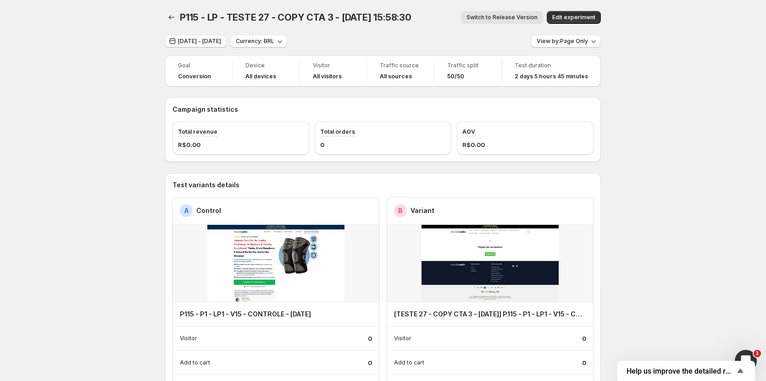
click at [197, 43] on span "[DATE] - [DATE]" at bounding box center [199, 41] width 43 height 7
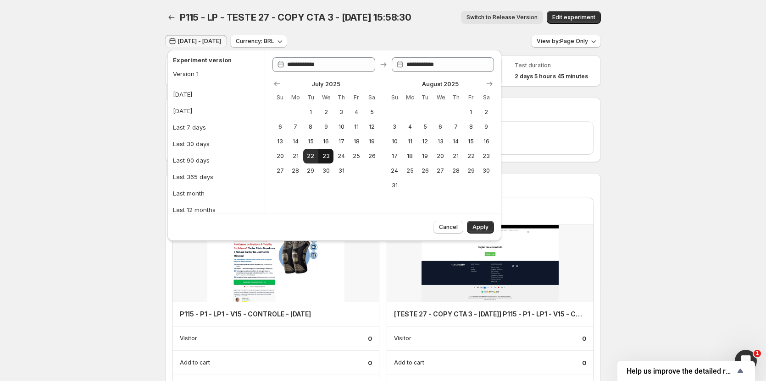
click at [331, 161] on button "23" at bounding box center [325, 156] width 15 height 15
type input "**********"
click at [331, 161] on button "23" at bounding box center [325, 156] width 15 height 15
type input "**********"
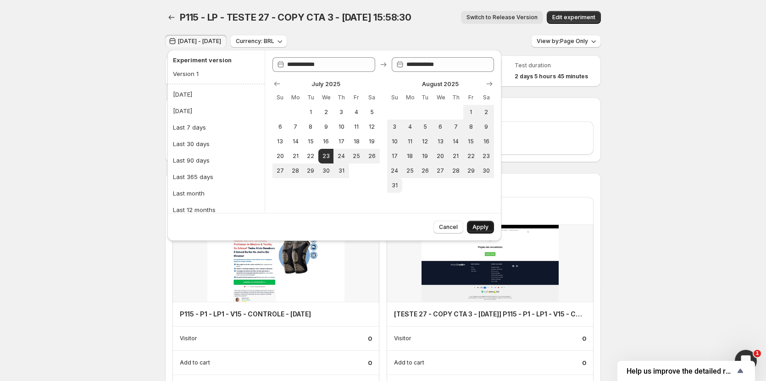
click at [479, 224] on span "Apply" at bounding box center [480, 227] width 16 height 7
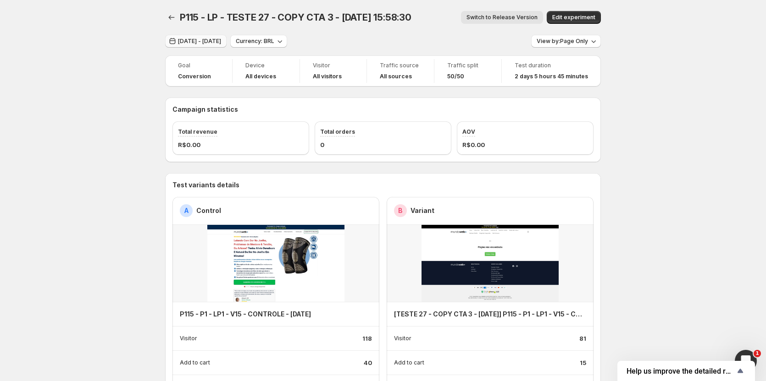
click at [205, 37] on button "[DATE] - [DATE]" at bounding box center [195, 41] width 61 height 13
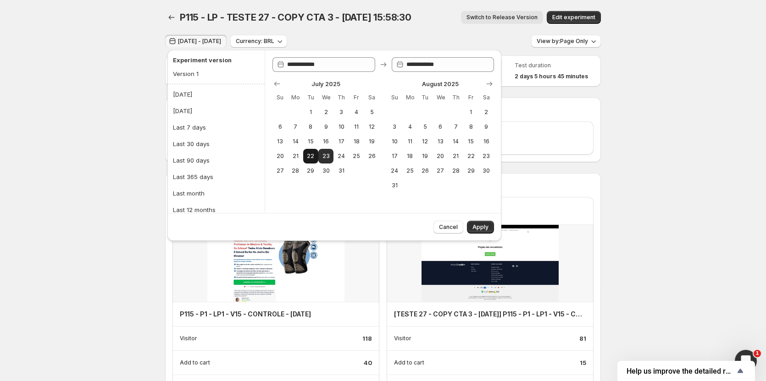
click at [308, 154] on span "22" at bounding box center [311, 156] width 8 height 7
type input "**********"
click at [308, 154] on span "22" at bounding box center [311, 156] width 8 height 7
click at [485, 229] on span "Apply" at bounding box center [480, 227] width 16 height 7
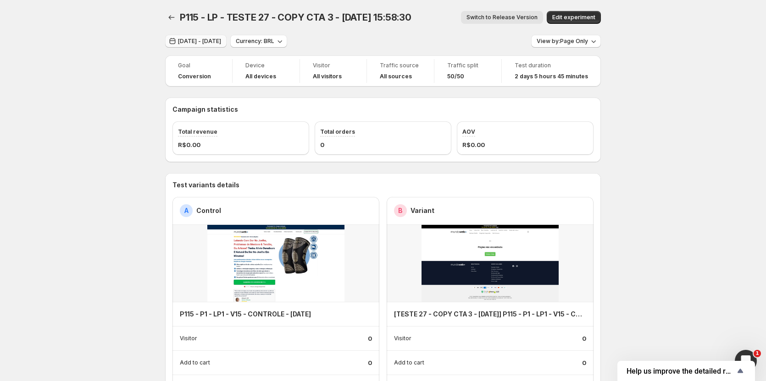
click at [220, 39] on span "[DATE] - [DATE]" at bounding box center [199, 41] width 43 height 7
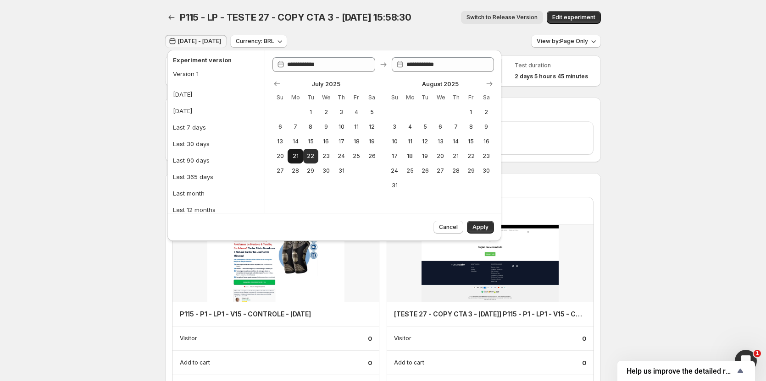
drag, startPoint x: 293, startPoint y: 157, endPoint x: 314, endPoint y: 157, distance: 20.6
click at [295, 157] on span "21" at bounding box center [295, 156] width 8 height 7
type input "**********"
click at [321, 157] on button "23" at bounding box center [325, 156] width 15 height 15
type input "**********"
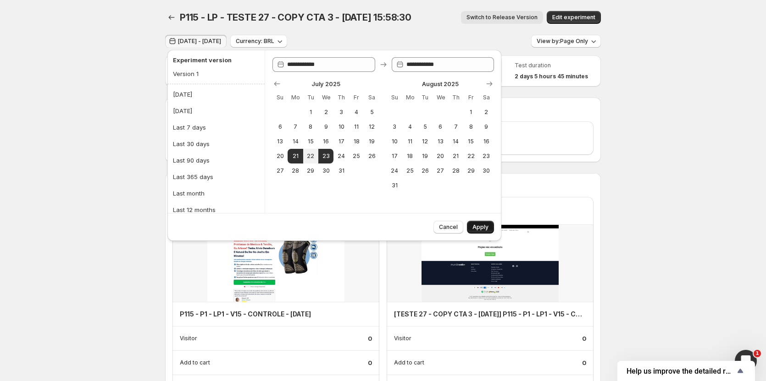
click at [478, 231] on span "Apply" at bounding box center [480, 227] width 16 height 7
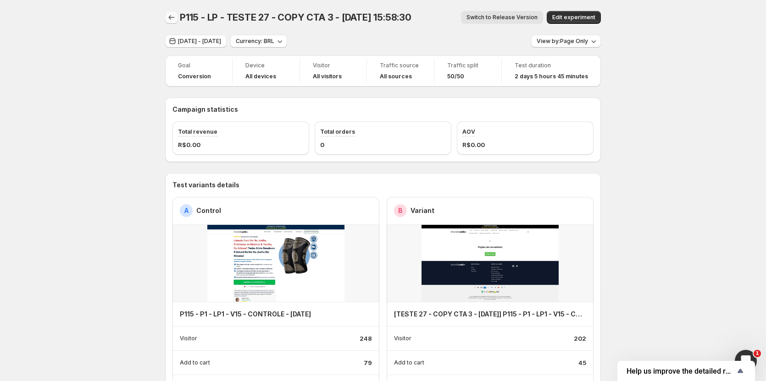
click at [173, 18] on icon "Back" at bounding box center [171, 17] width 9 height 9
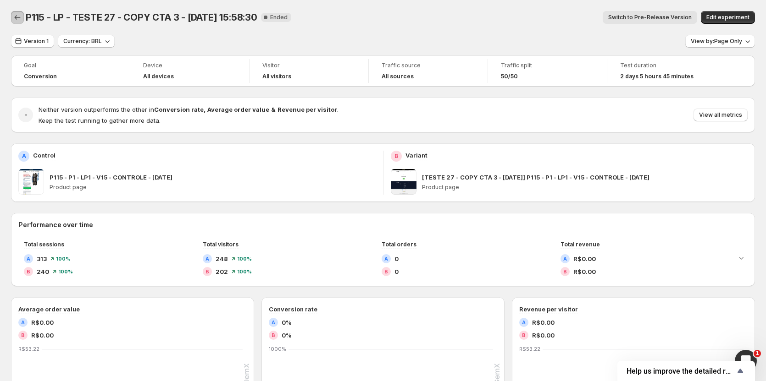
click at [18, 17] on icon "Back" at bounding box center [17, 17] width 9 height 9
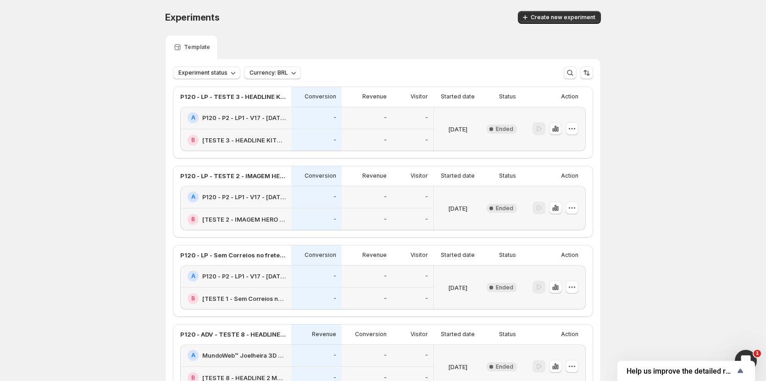
click at [556, 129] on icon "button" at bounding box center [555, 129] width 2 height 6
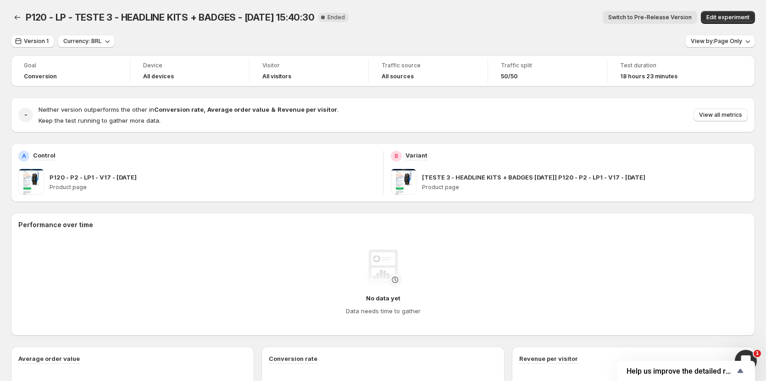
click at [629, 12] on button "Switch to Pre-Release Version" at bounding box center [649, 17] width 94 height 13
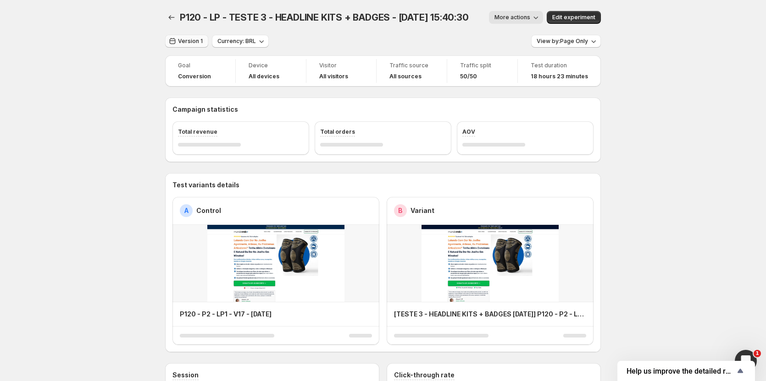
click at [193, 41] on span "Version 1" at bounding box center [190, 41] width 25 height 7
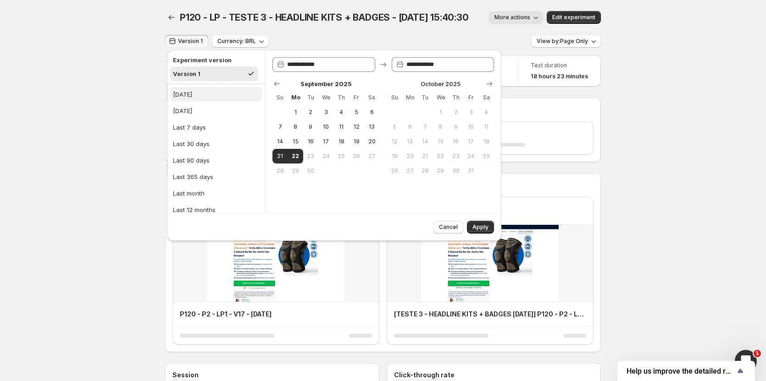
drag, startPoint x: 179, startPoint y: 99, endPoint x: 189, endPoint y: 101, distance: 10.5
click at [180, 99] on div "[DATE]" at bounding box center [182, 94] width 19 height 9
type input "**********"
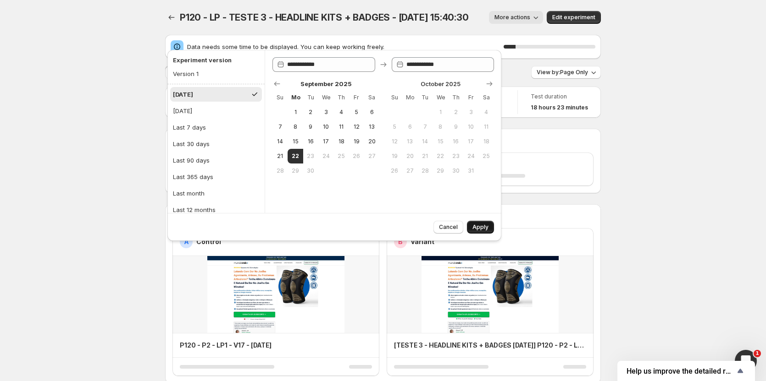
click at [478, 224] on button "Apply" at bounding box center [480, 227] width 27 height 13
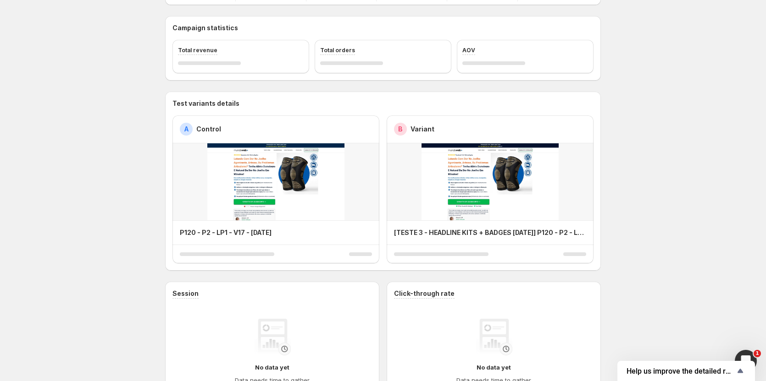
scroll to position [31, 0]
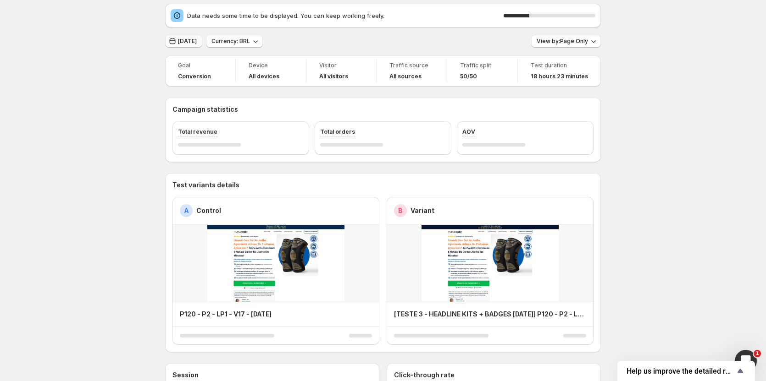
click at [185, 44] on span "[DATE]" at bounding box center [187, 41] width 19 height 7
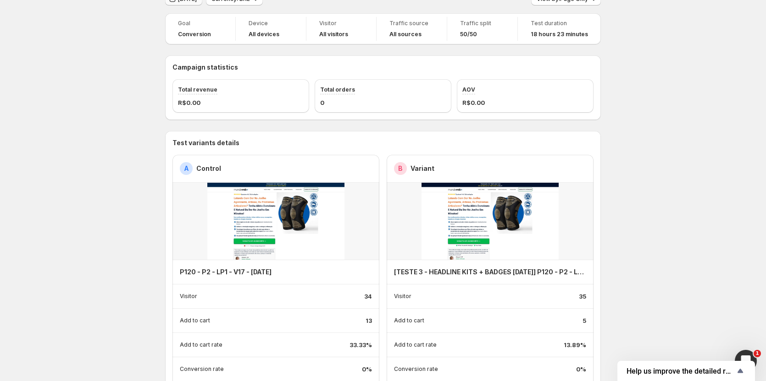
scroll to position [0, 0]
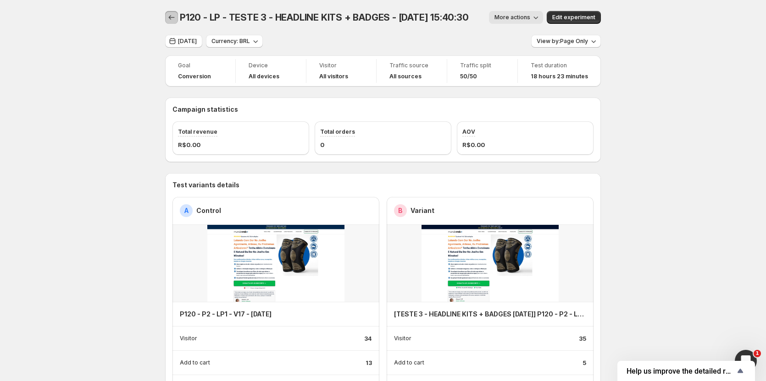
click at [174, 21] on icon "Back" at bounding box center [171, 17] width 9 height 9
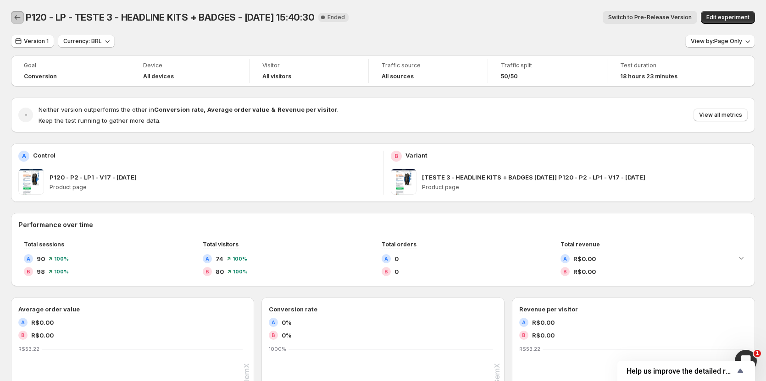
click at [17, 20] on icon "Back" at bounding box center [17, 17] width 9 height 9
